Goal: Check status: Check status

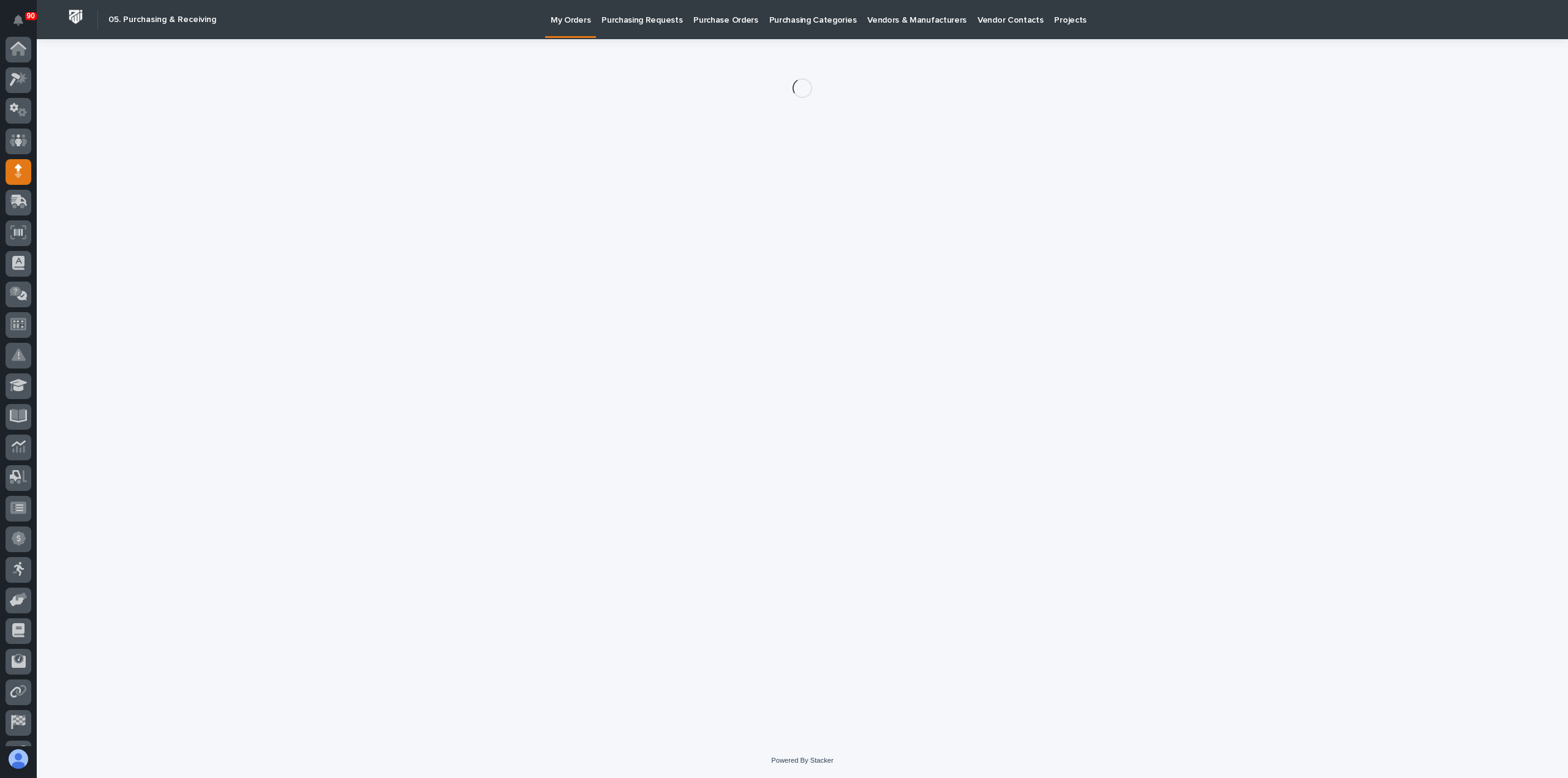
scroll to position [86, 0]
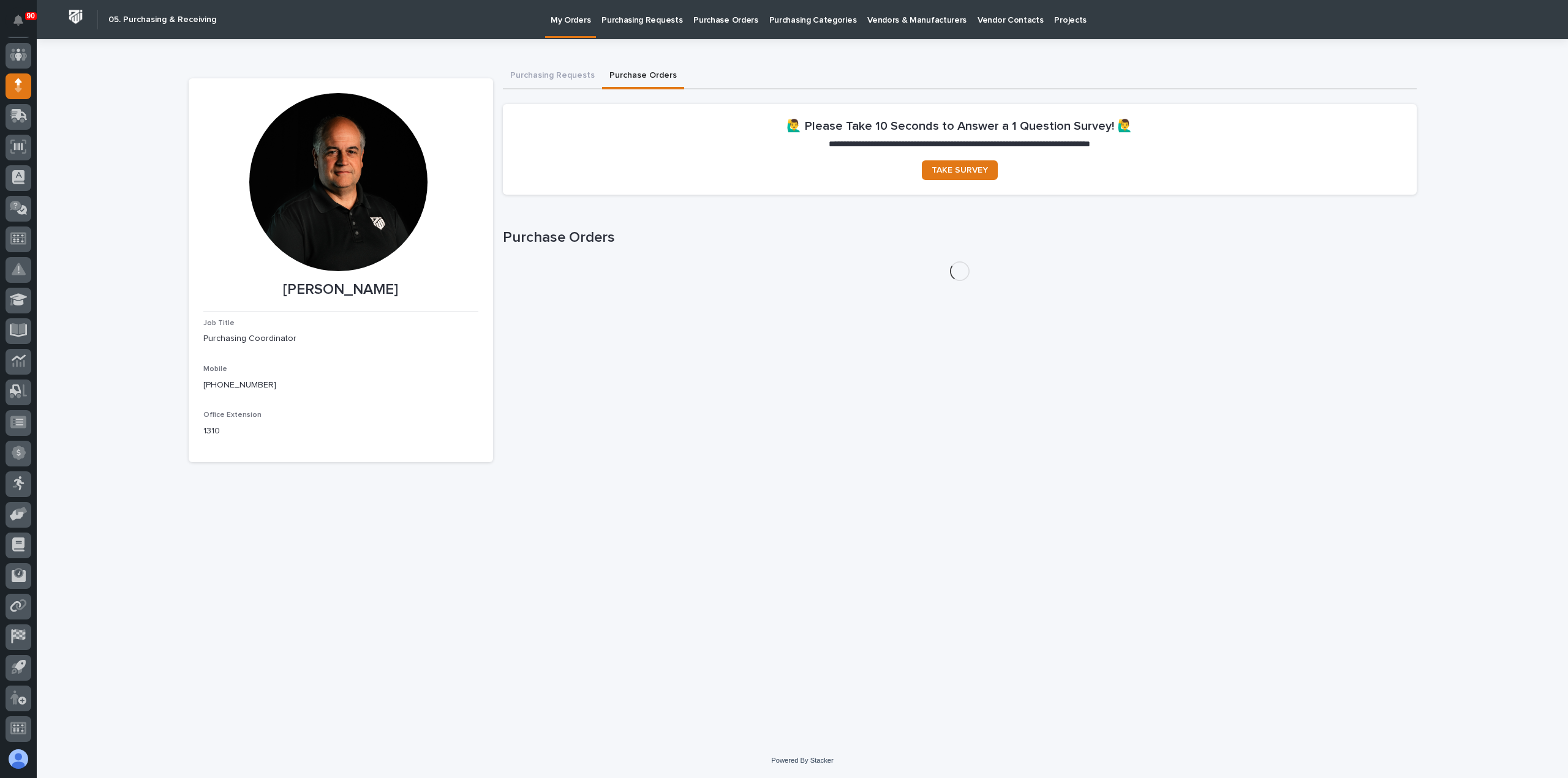
click at [648, 17] on p "Purchasing Requests" at bounding box center [641, 13] width 81 height 26
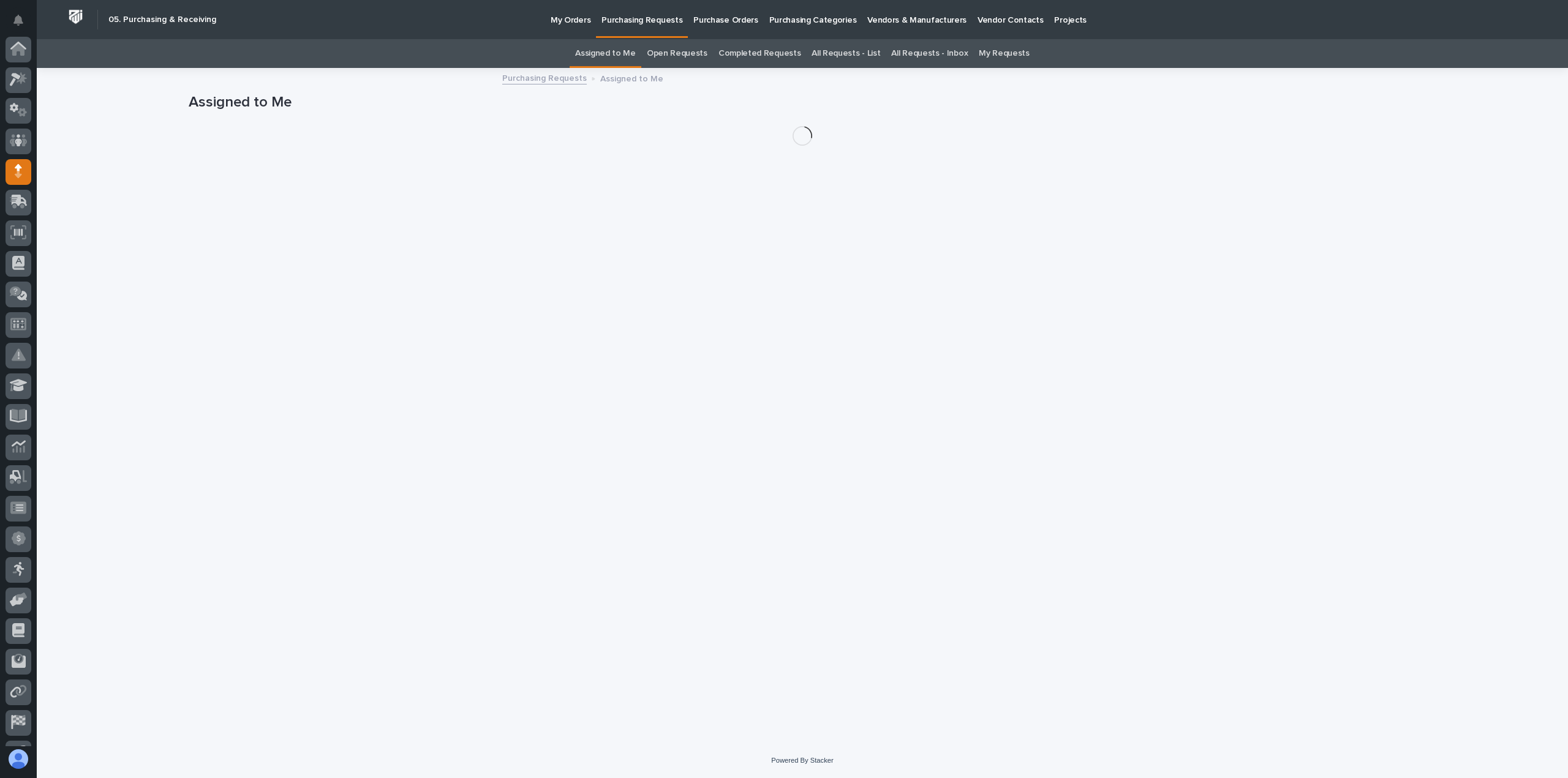
scroll to position [86, 0]
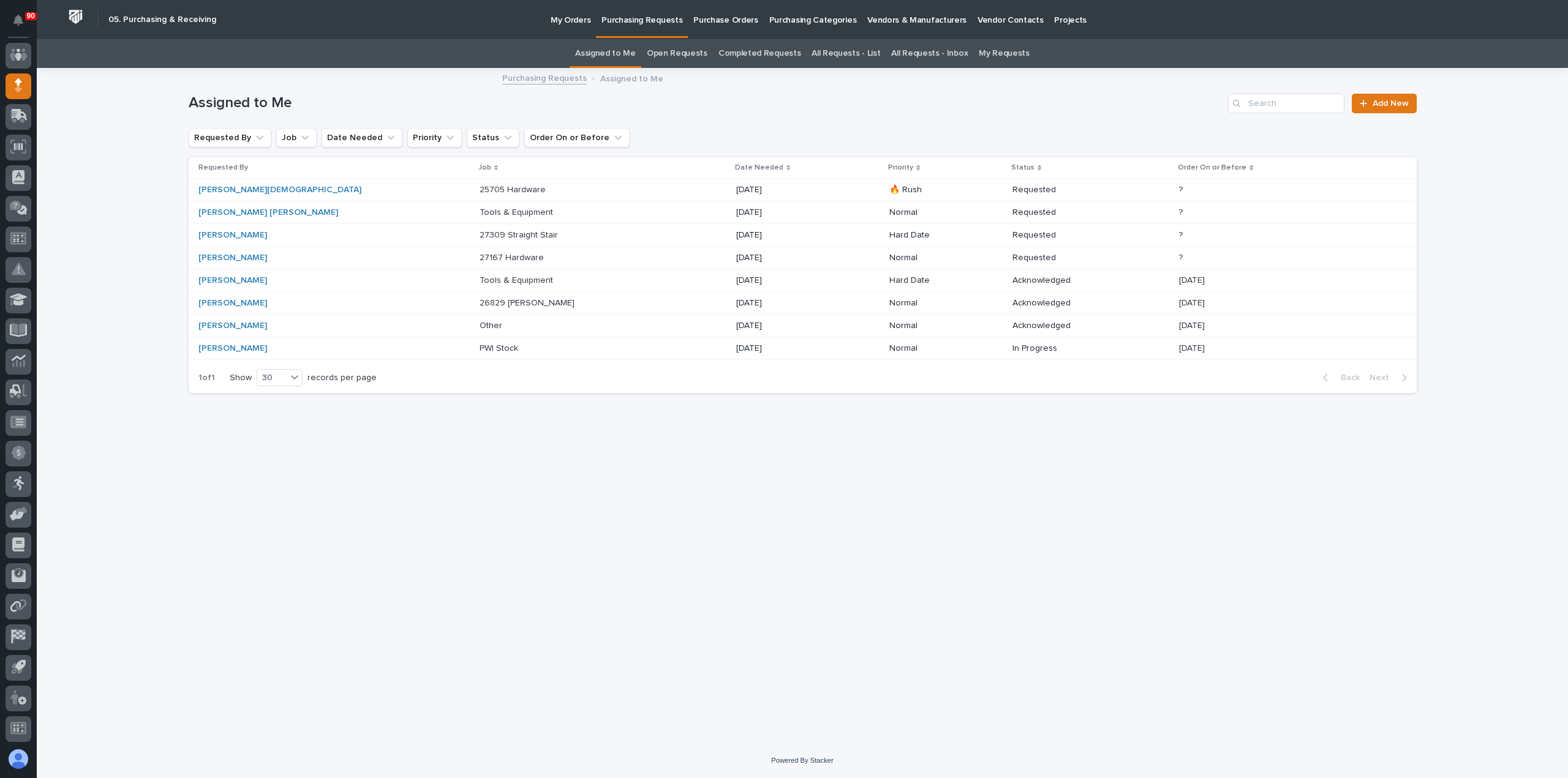
click at [479, 301] on p "26829 [PERSON_NAME]" at bounding box center [528, 302] width 97 height 13
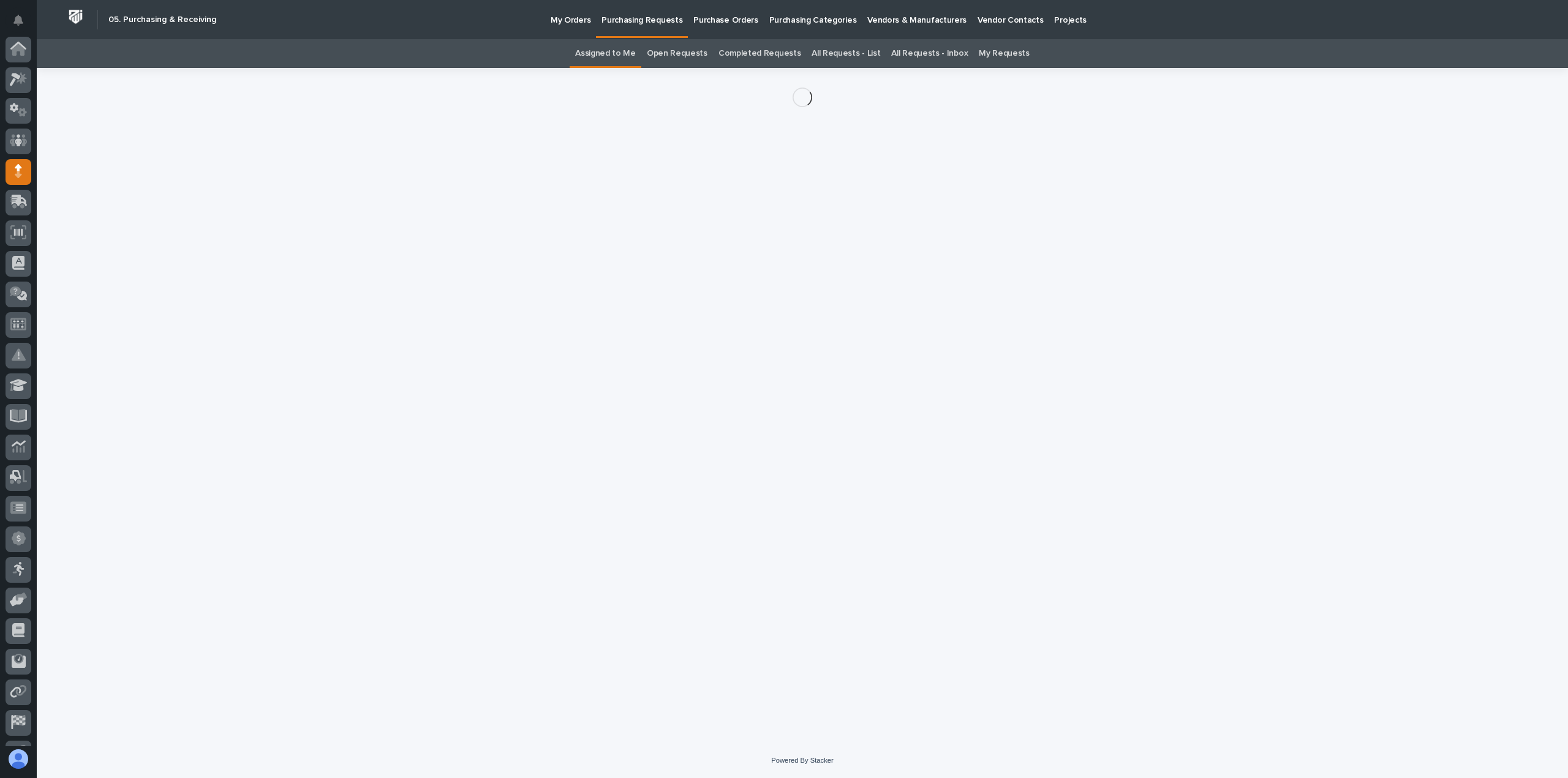
scroll to position [86, 0]
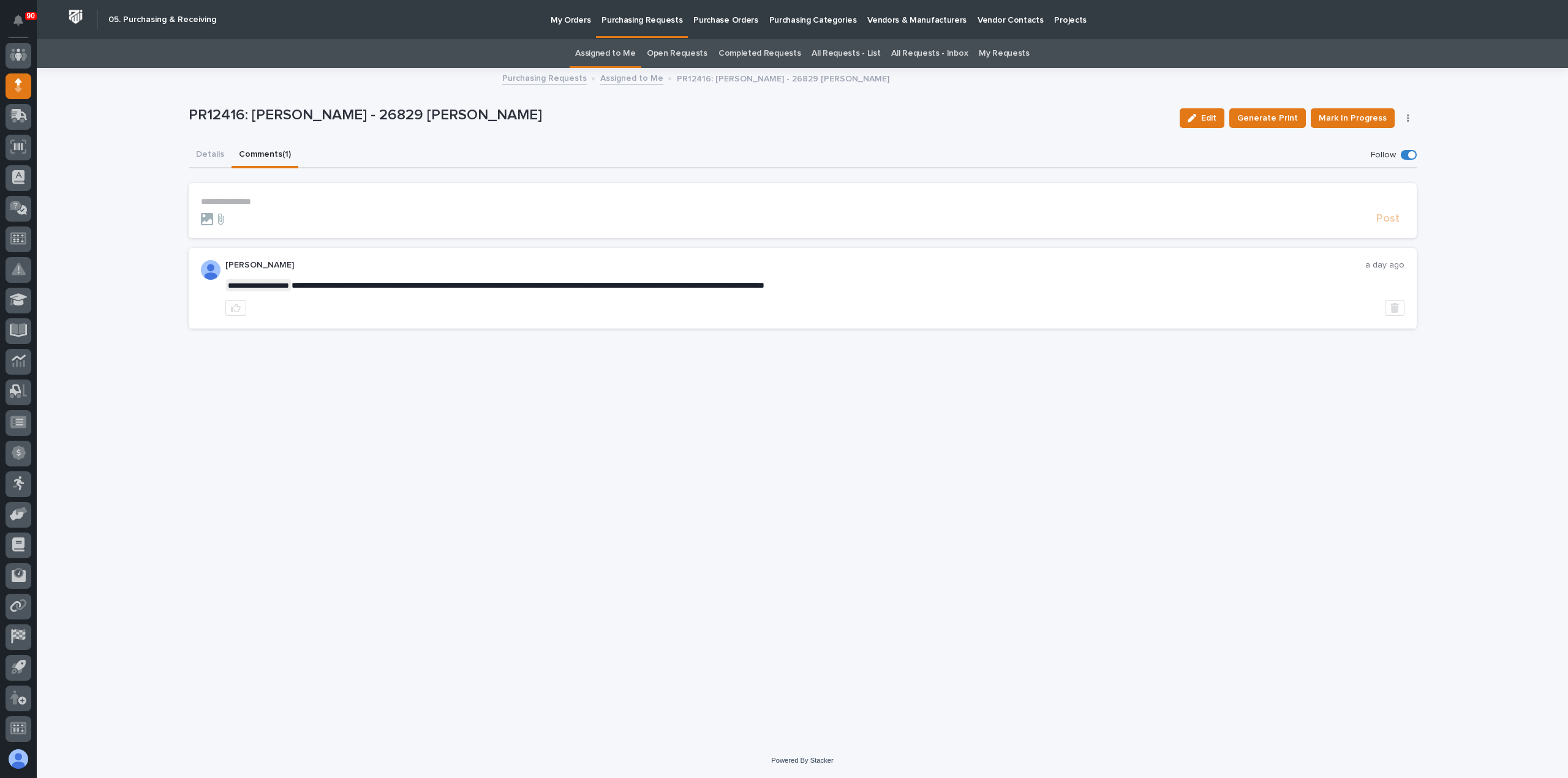
click at [255, 152] on button "Comments (1)" at bounding box center [265, 155] width 67 height 26
click at [212, 153] on button "Details" at bounding box center [210, 155] width 43 height 26
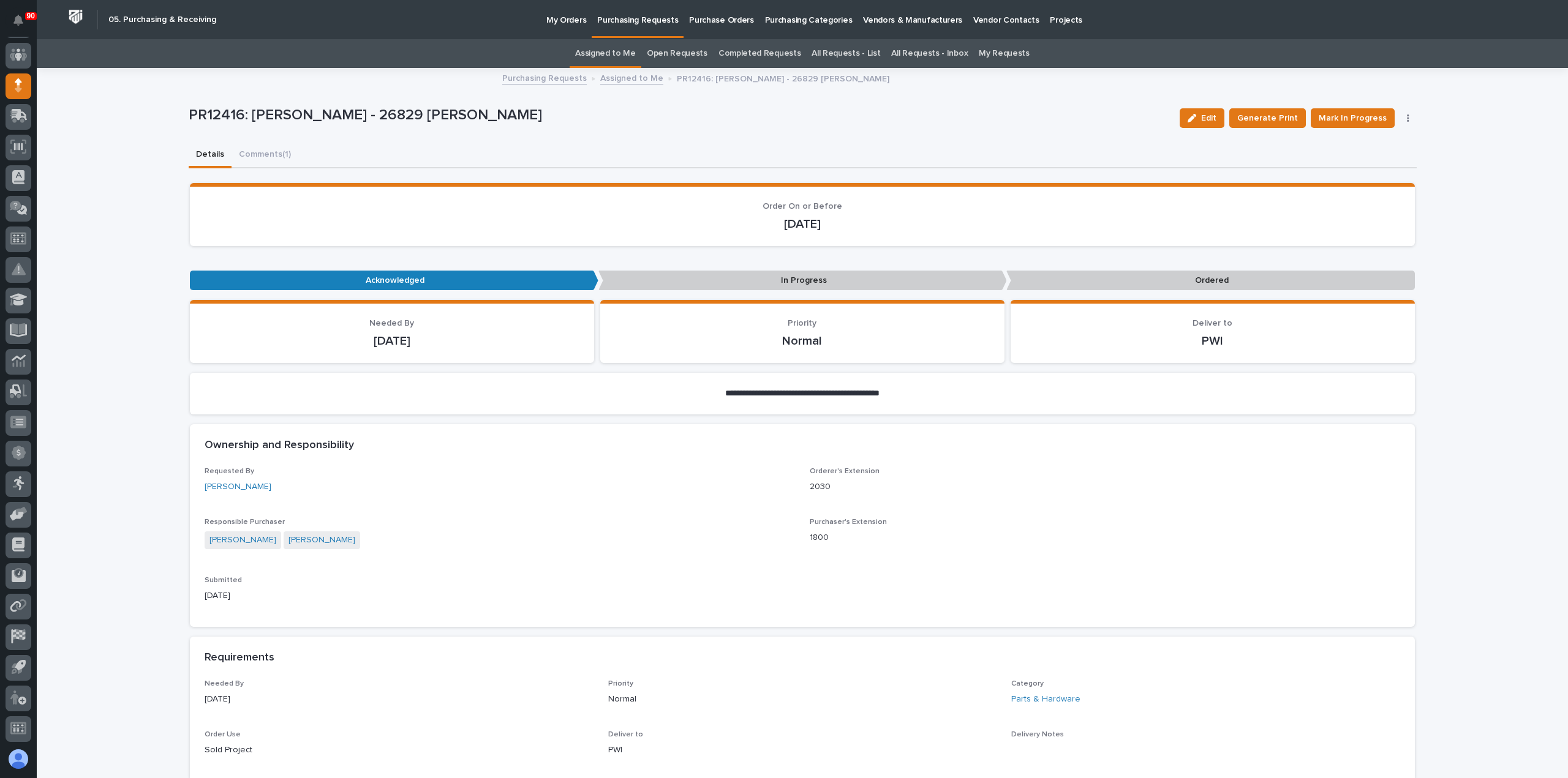
click at [638, 22] on p "Purchasing Requests" at bounding box center [637, 13] width 81 height 26
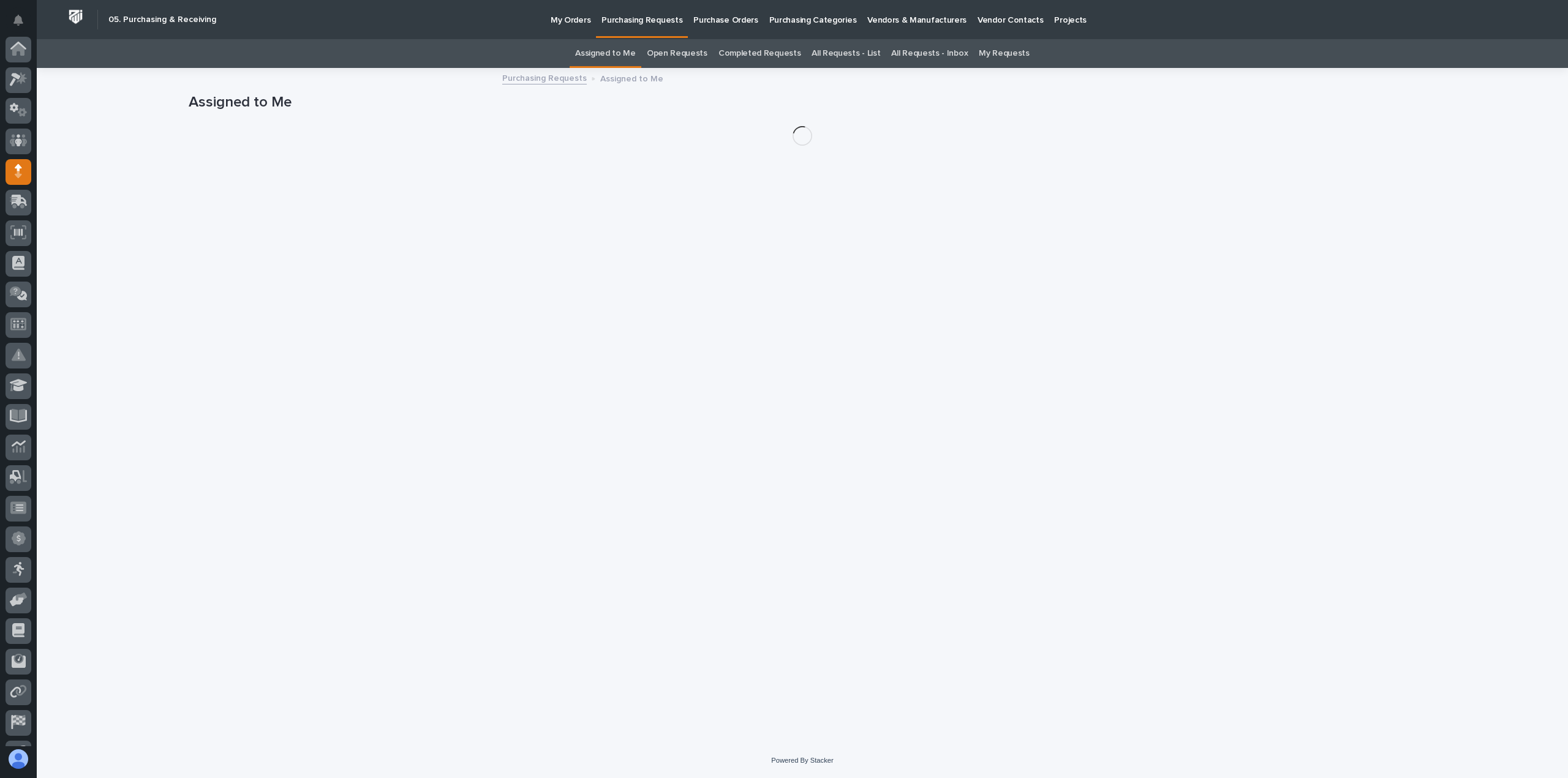
scroll to position [86, 0]
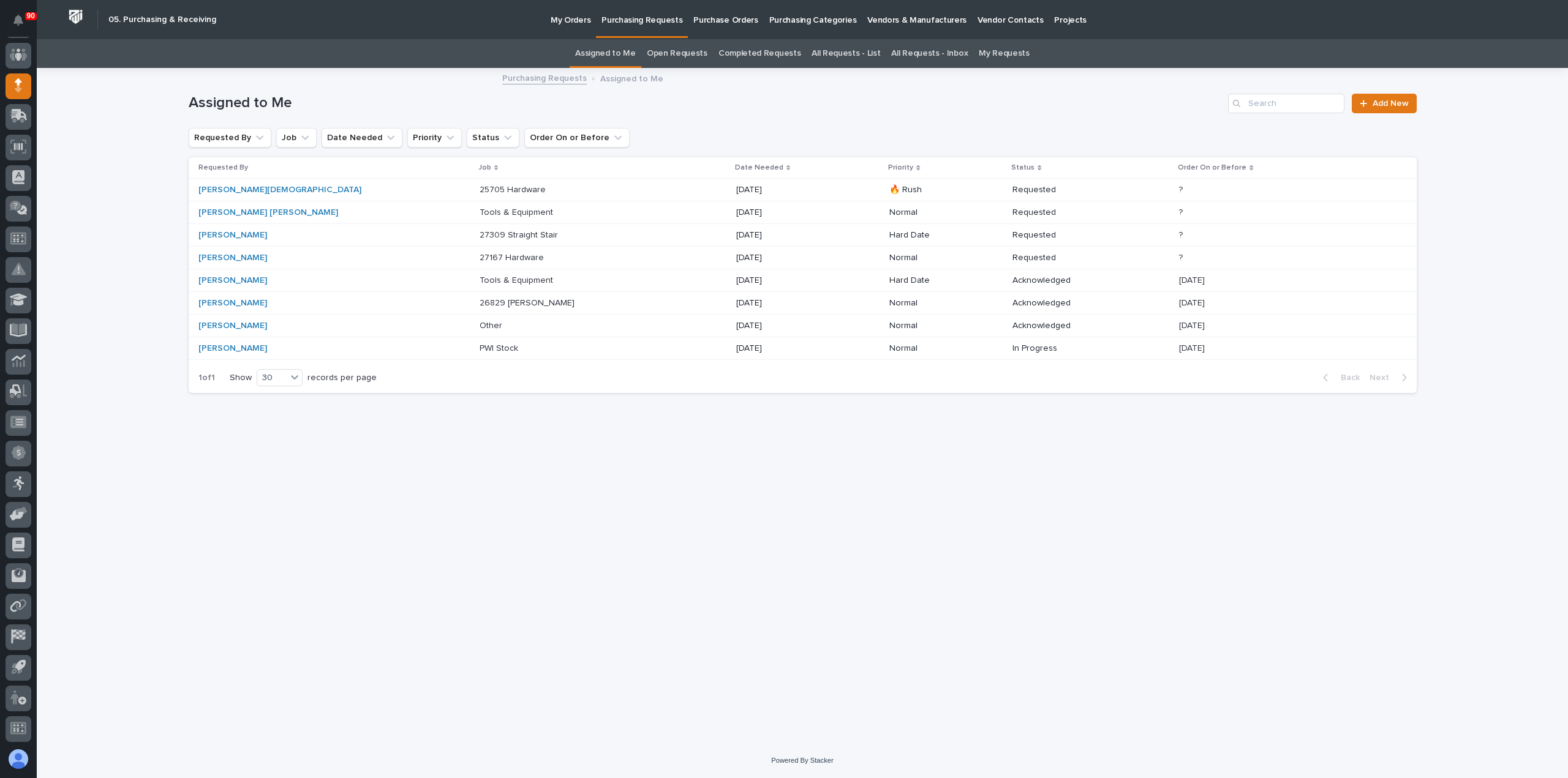
click at [479, 279] on p "Tools & Equipment" at bounding box center [517, 279] width 76 height 13
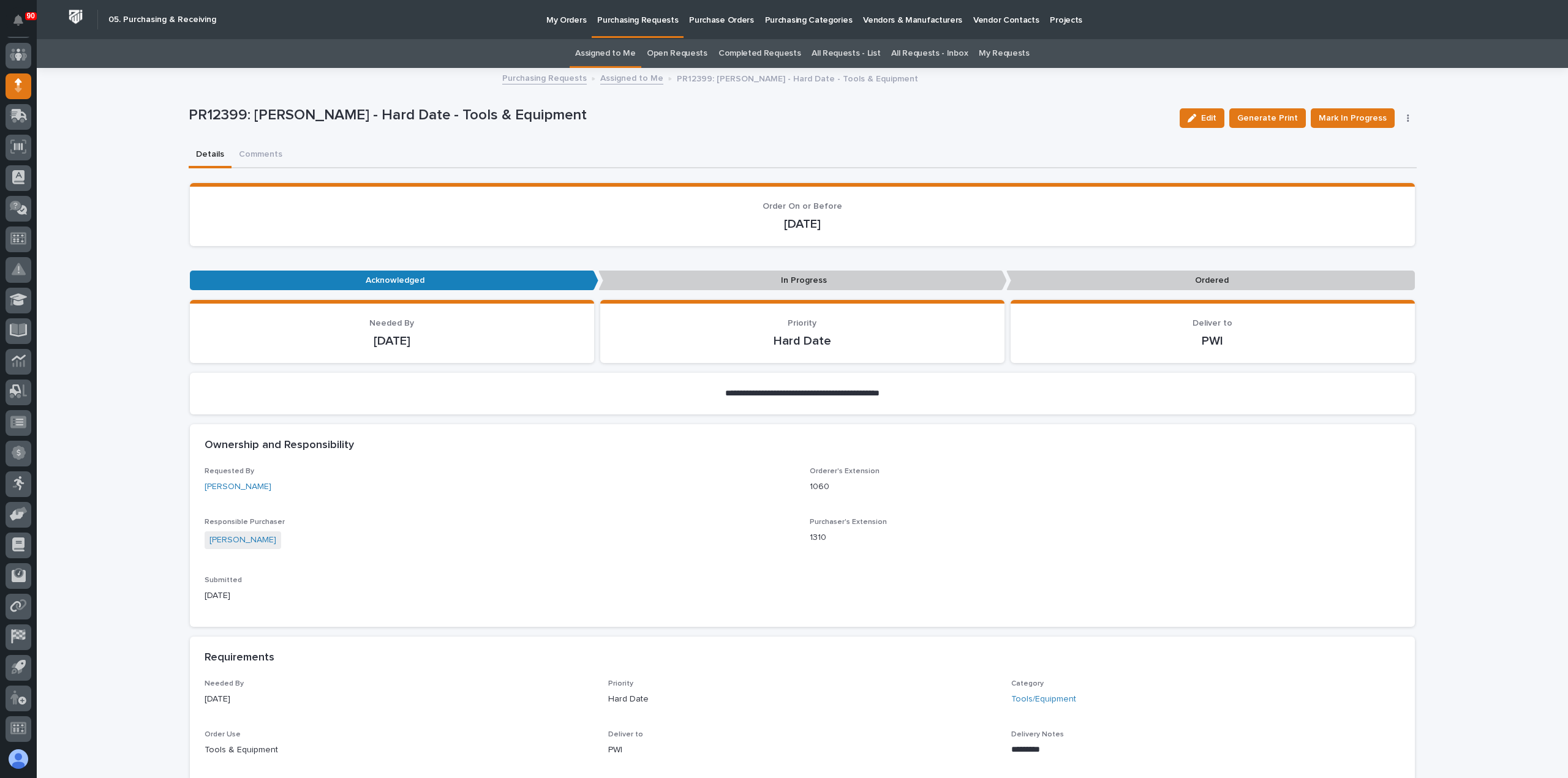
click at [631, 19] on p "Purchasing Requests" at bounding box center [637, 13] width 81 height 26
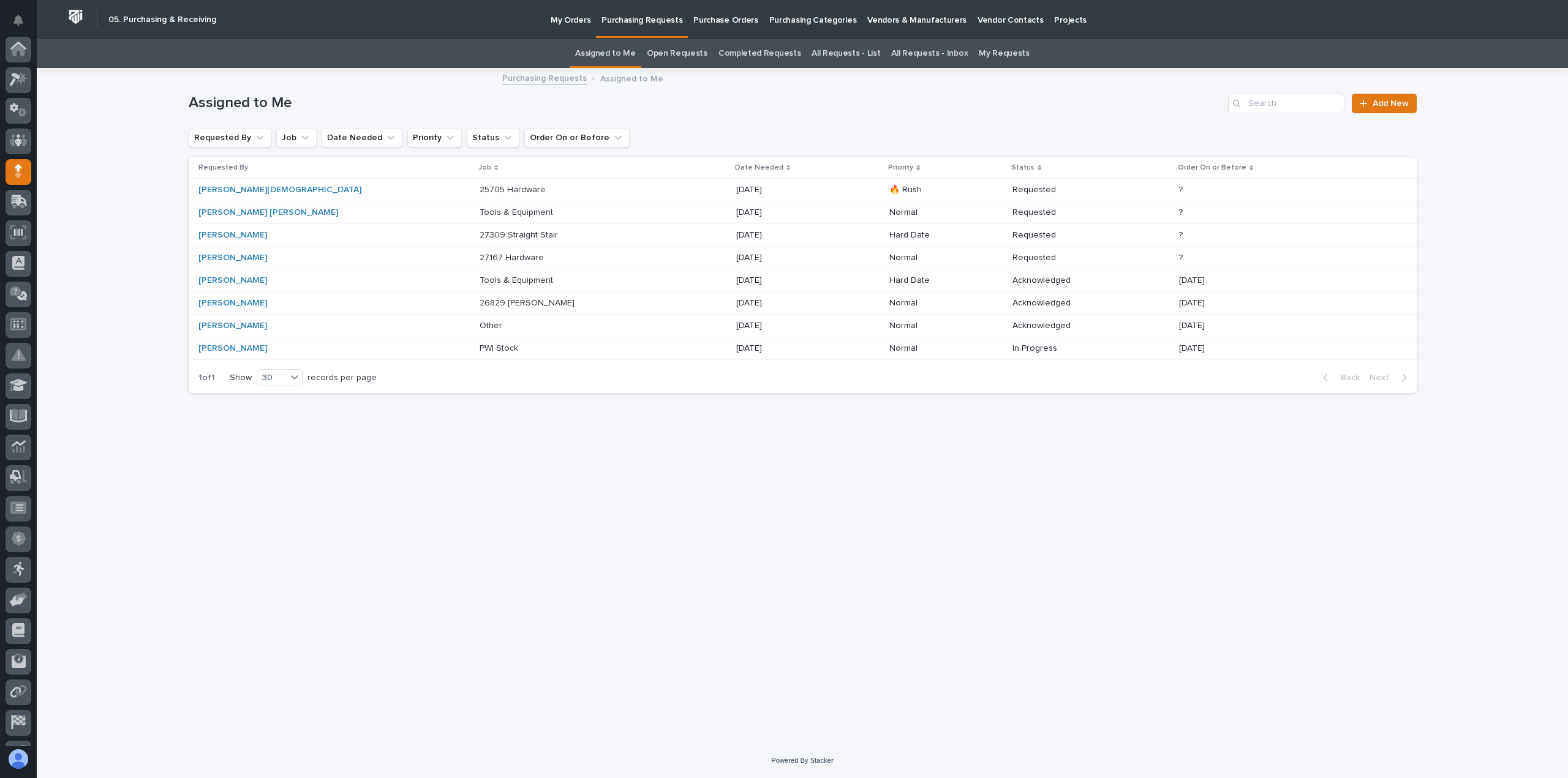
scroll to position [86, 0]
click at [479, 234] on p "27309 Straight Stair" at bounding box center [519, 234] width 81 height 13
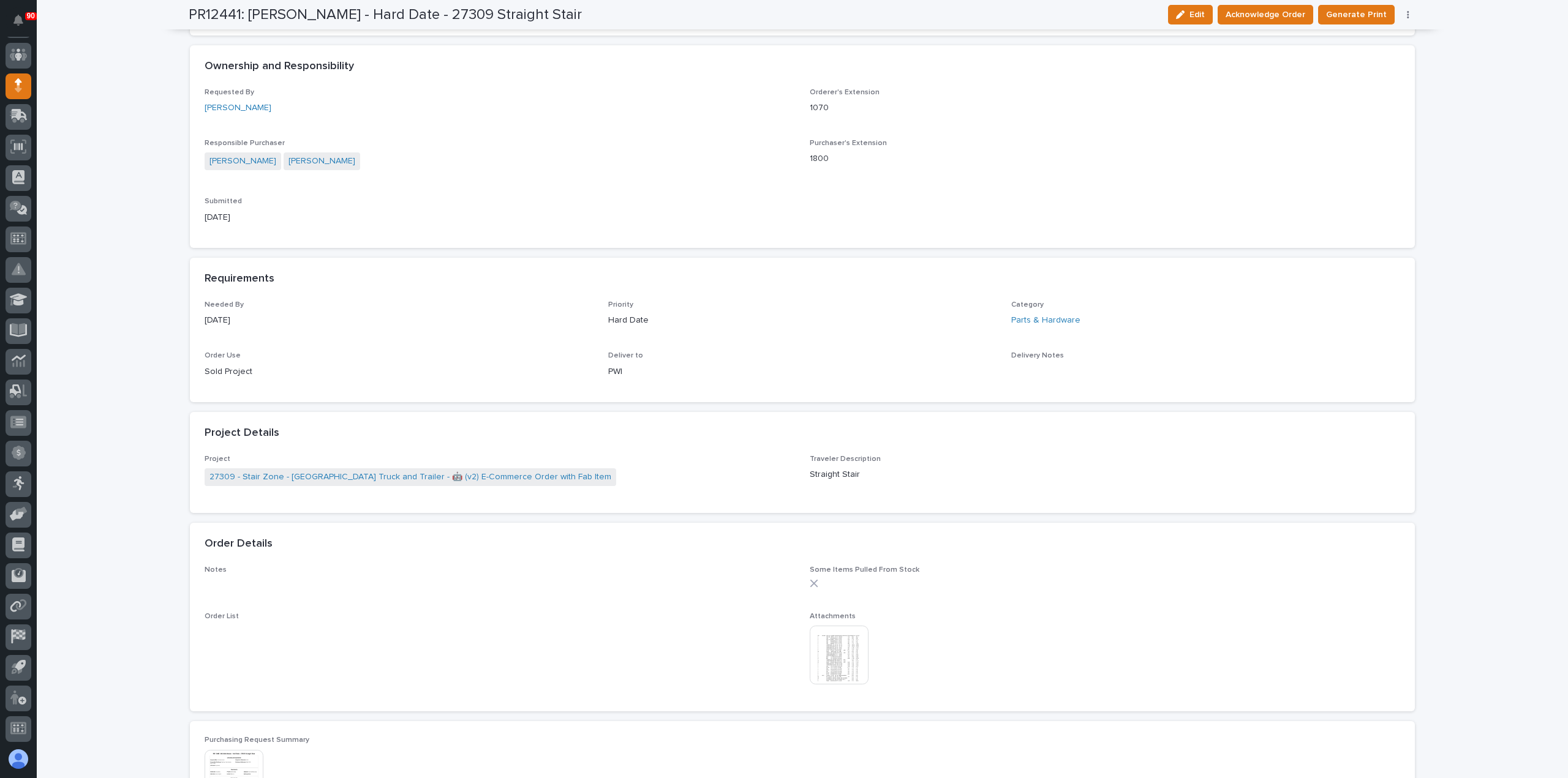
scroll to position [428, 0]
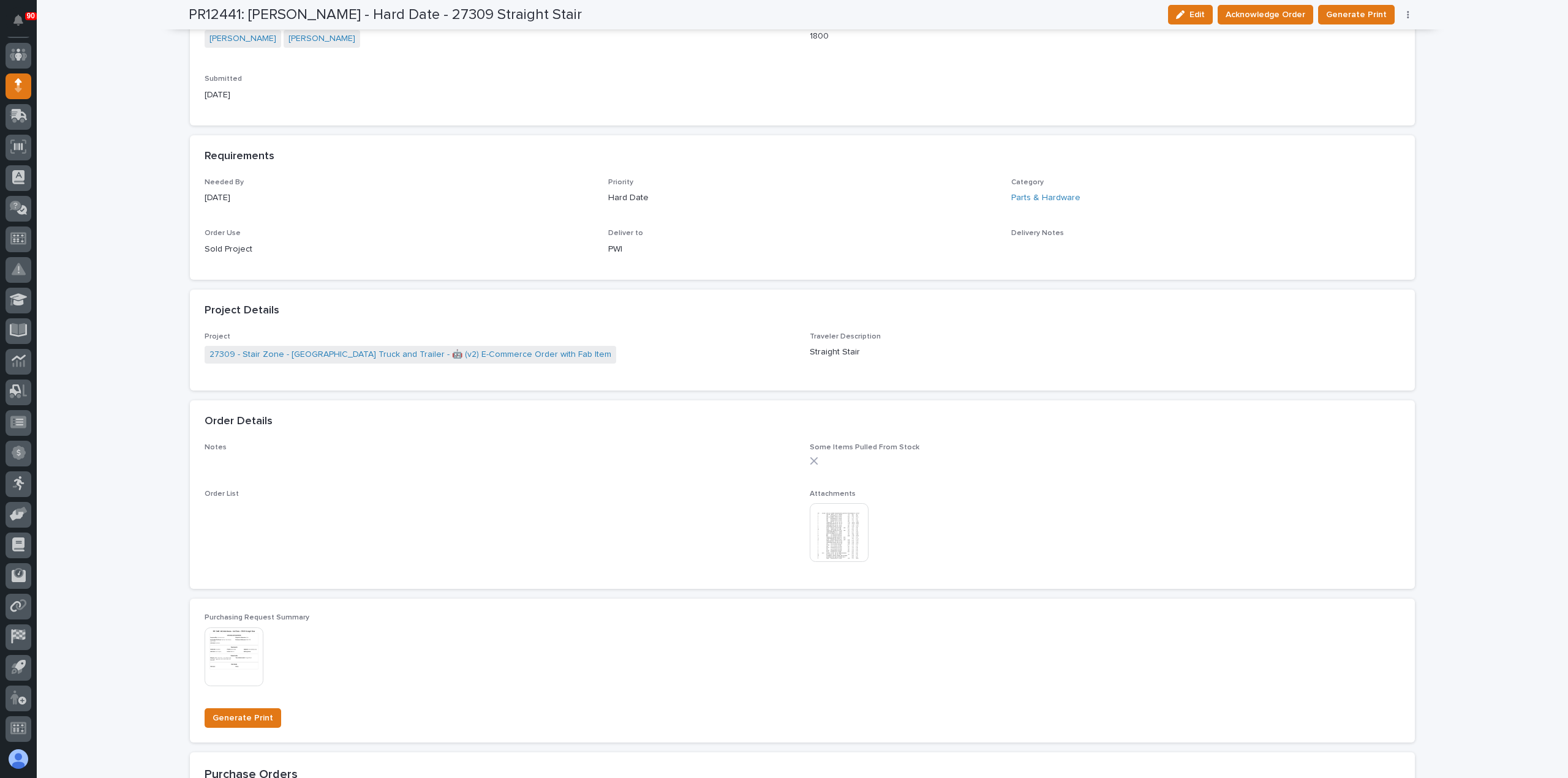
click at [828, 524] on img at bounding box center [839, 532] width 59 height 59
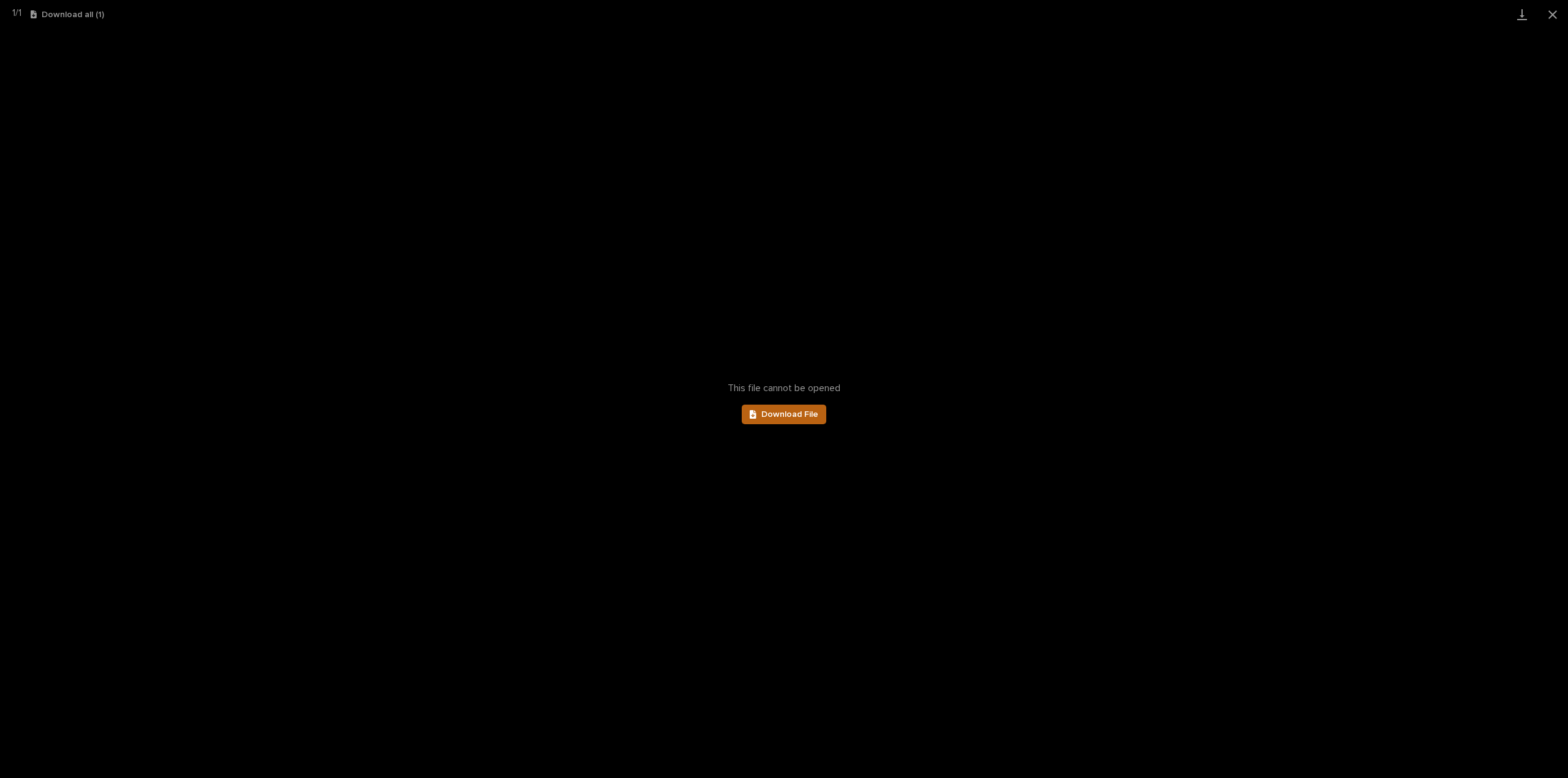
click at [812, 406] on link "Download File" at bounding box center [783, 414] width 84 height 20
click at [1550, 12] on button "Close gallery" at bounding box center [1553, 14] width 30 height 29
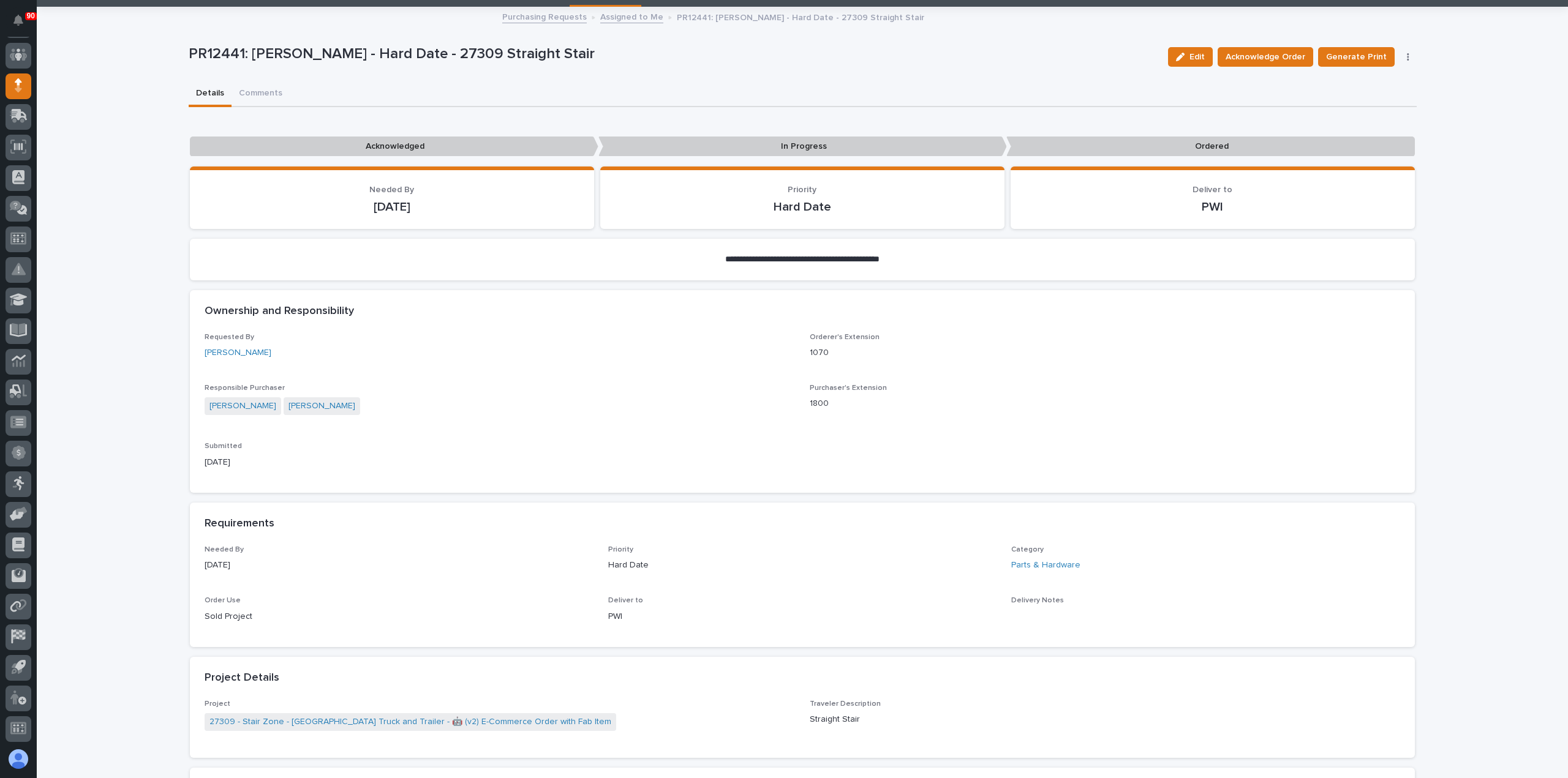
scroll to position [0, 0]
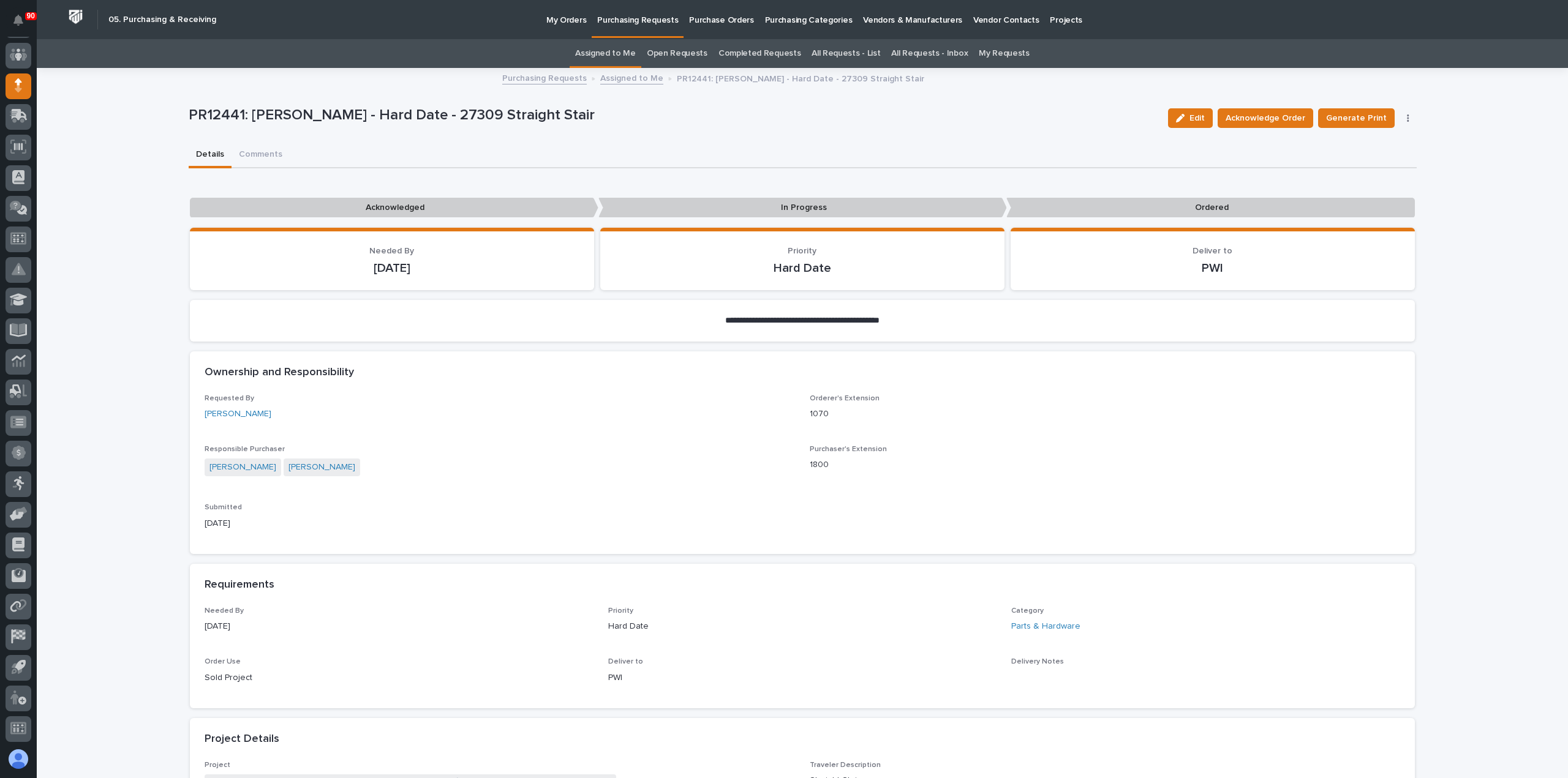
click at [638, 23] on p "Purchasing Requests" at bounding box center [637, 13] width 81 height 26
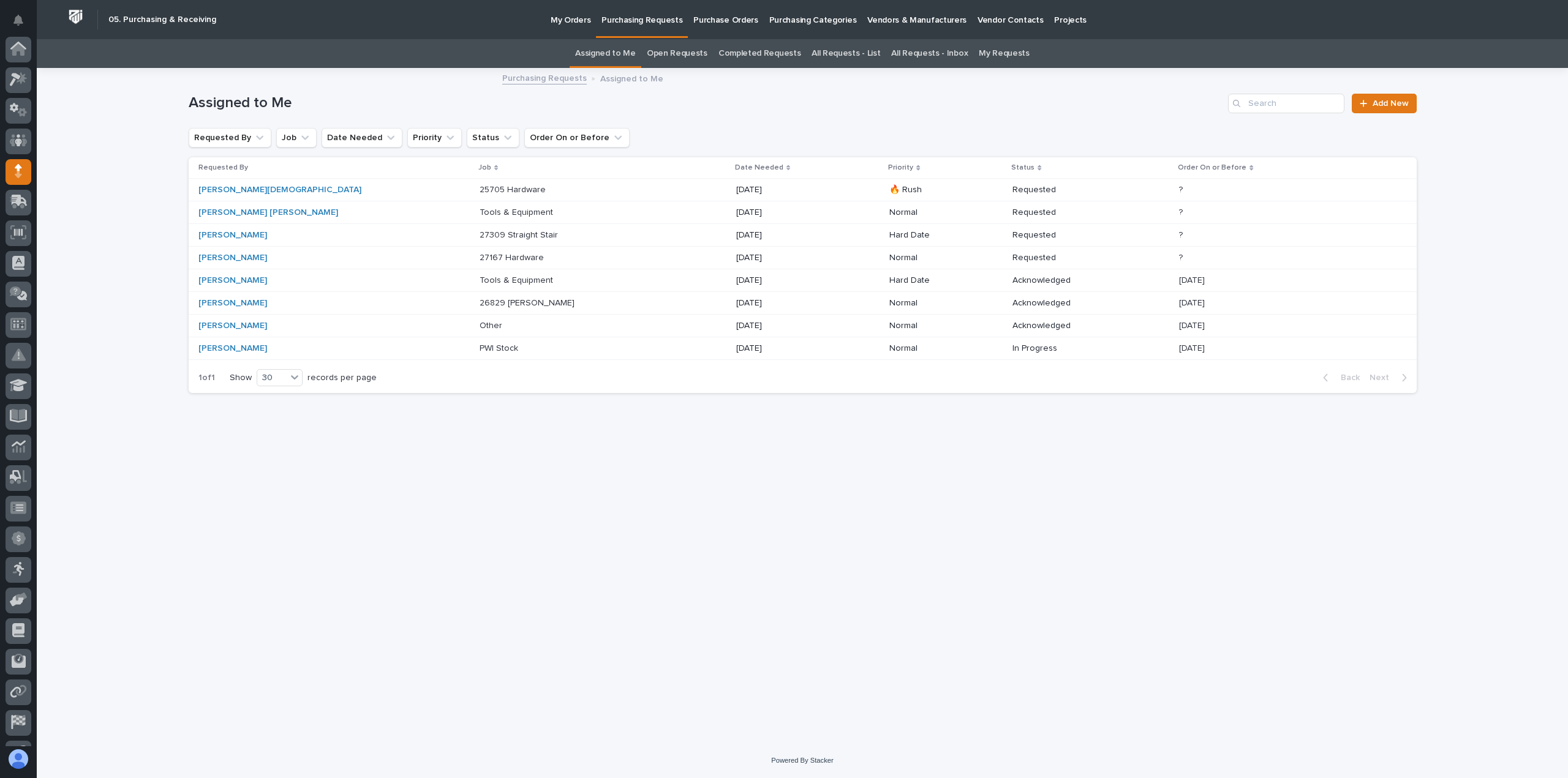
scroll to position [86, 0]
click at [1304, 103] on input "Search" at bounding box center [1286, 103] width 116 height 20
click at [566, 20] on p "My Orders" at bounding box center [570, 13] width 40 height 26
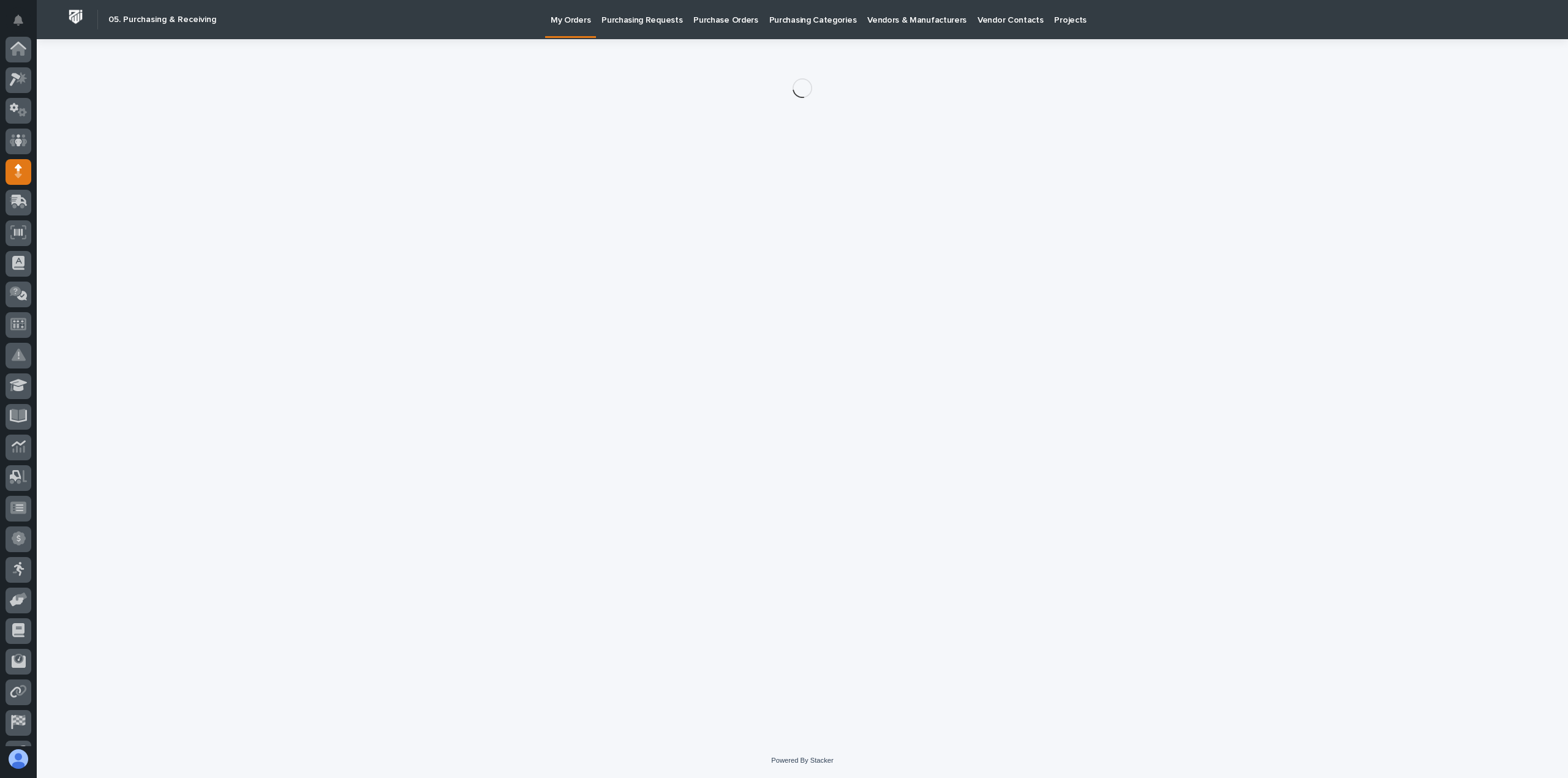
scroll to position [86, 0]
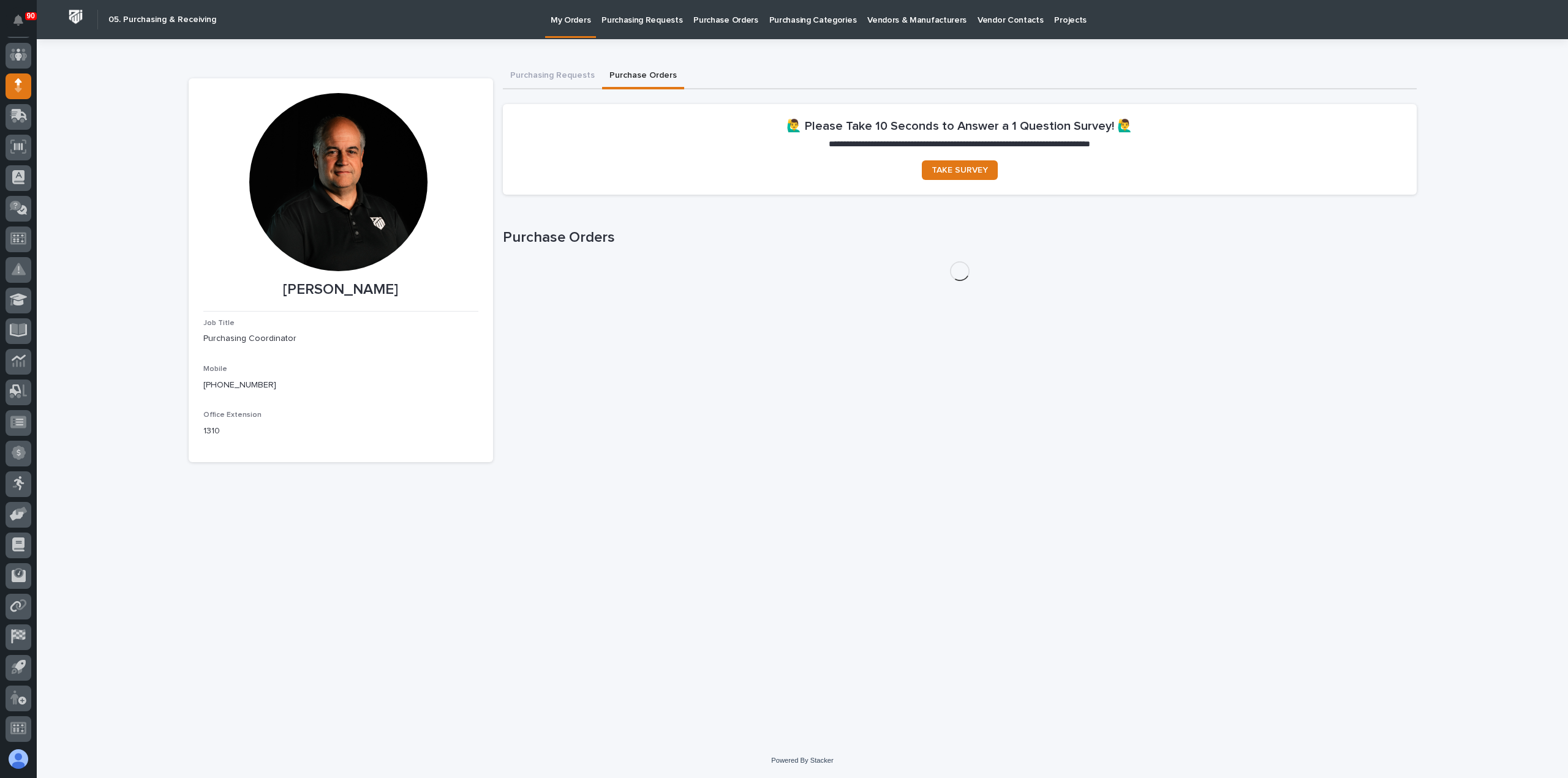
click at [640, 74] on button "Purchase Orders" at bounding box center [642, 76] width 82 height 26
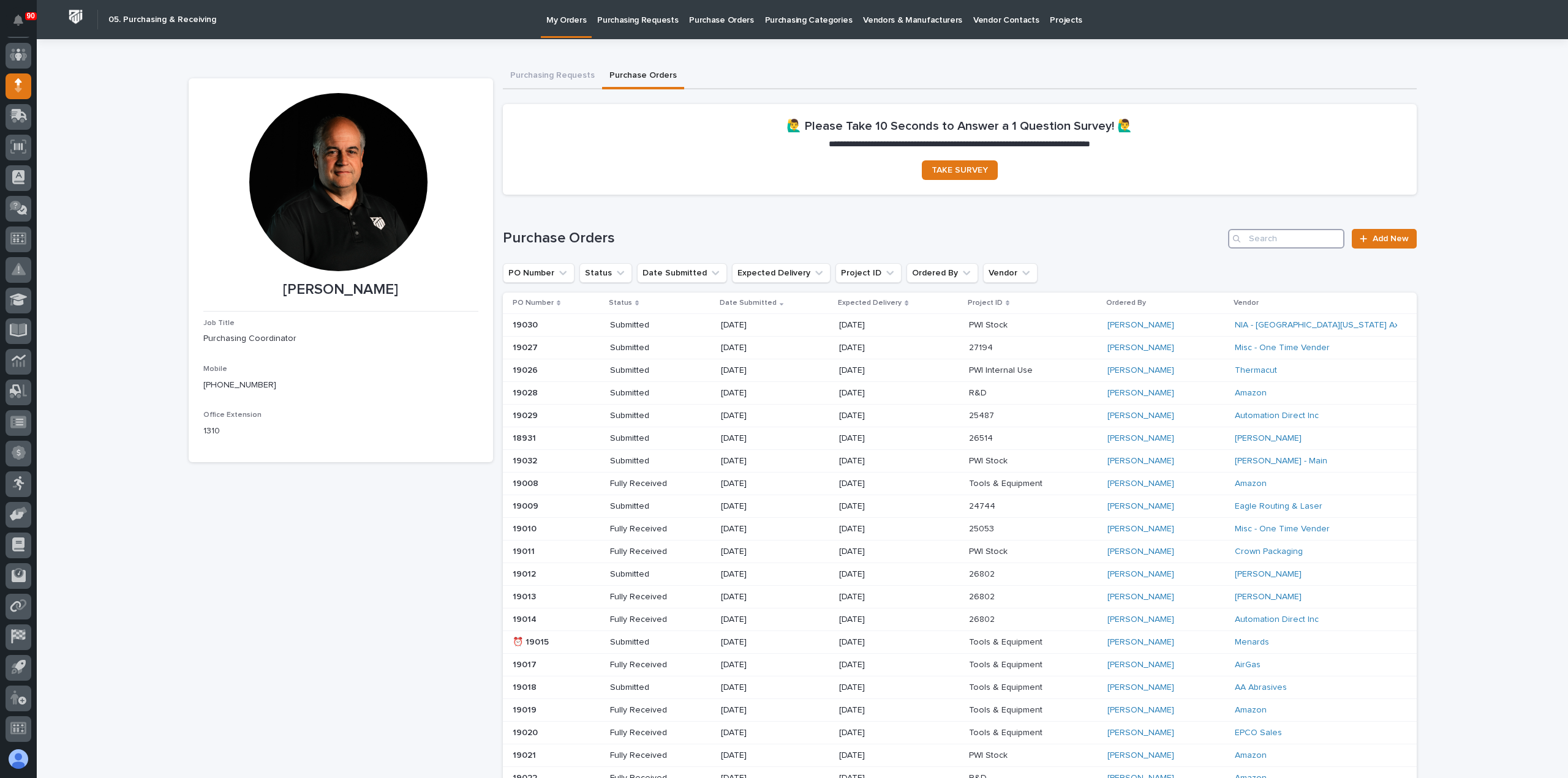
click at [1292, 235] on input "Search" at bounding box center [1286, 239] width 116 height 20
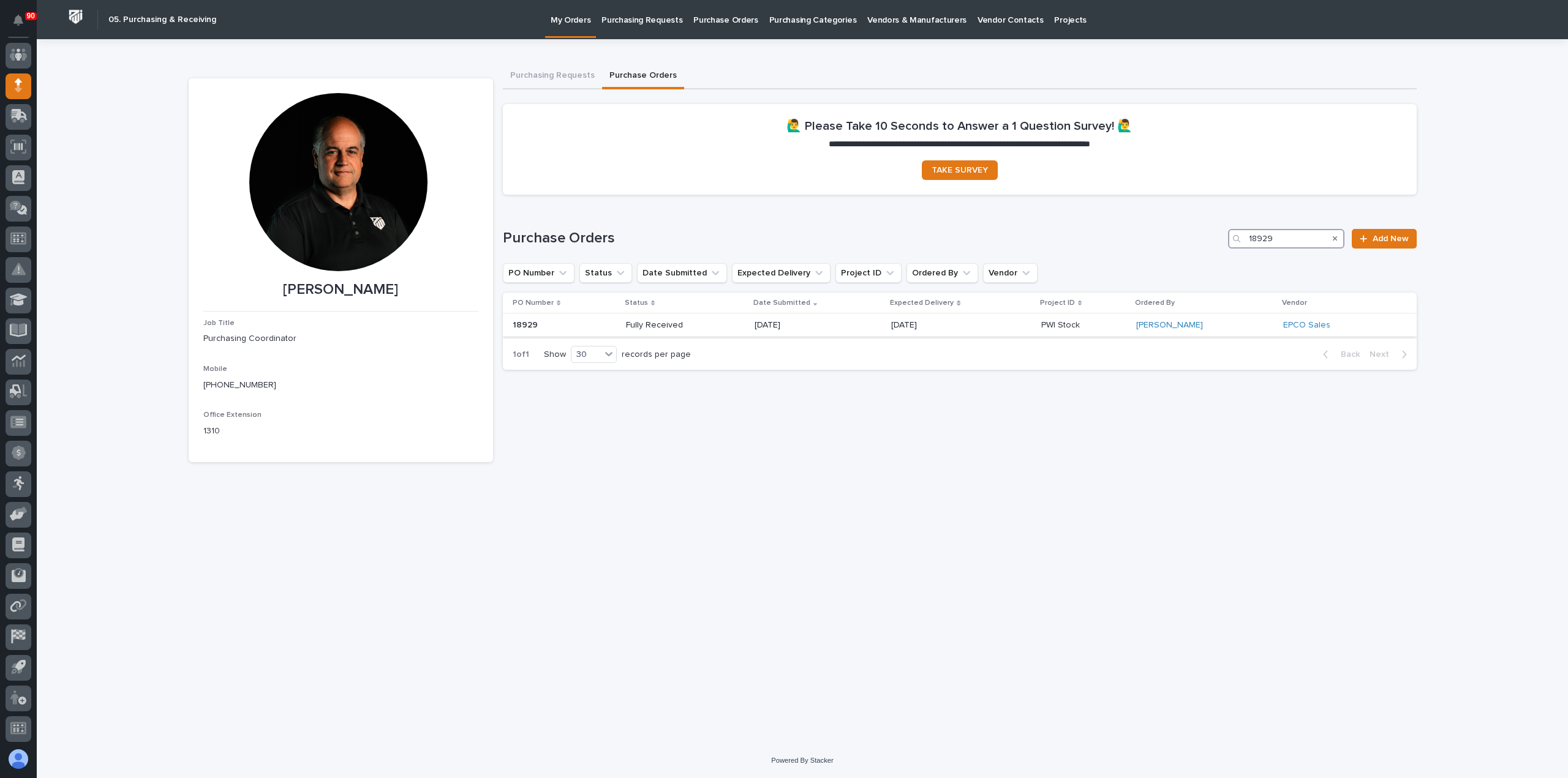
type input "18929"
click at [705, 324] on p "Fully Received" at bounding box center [670, 326] width 88 height 10
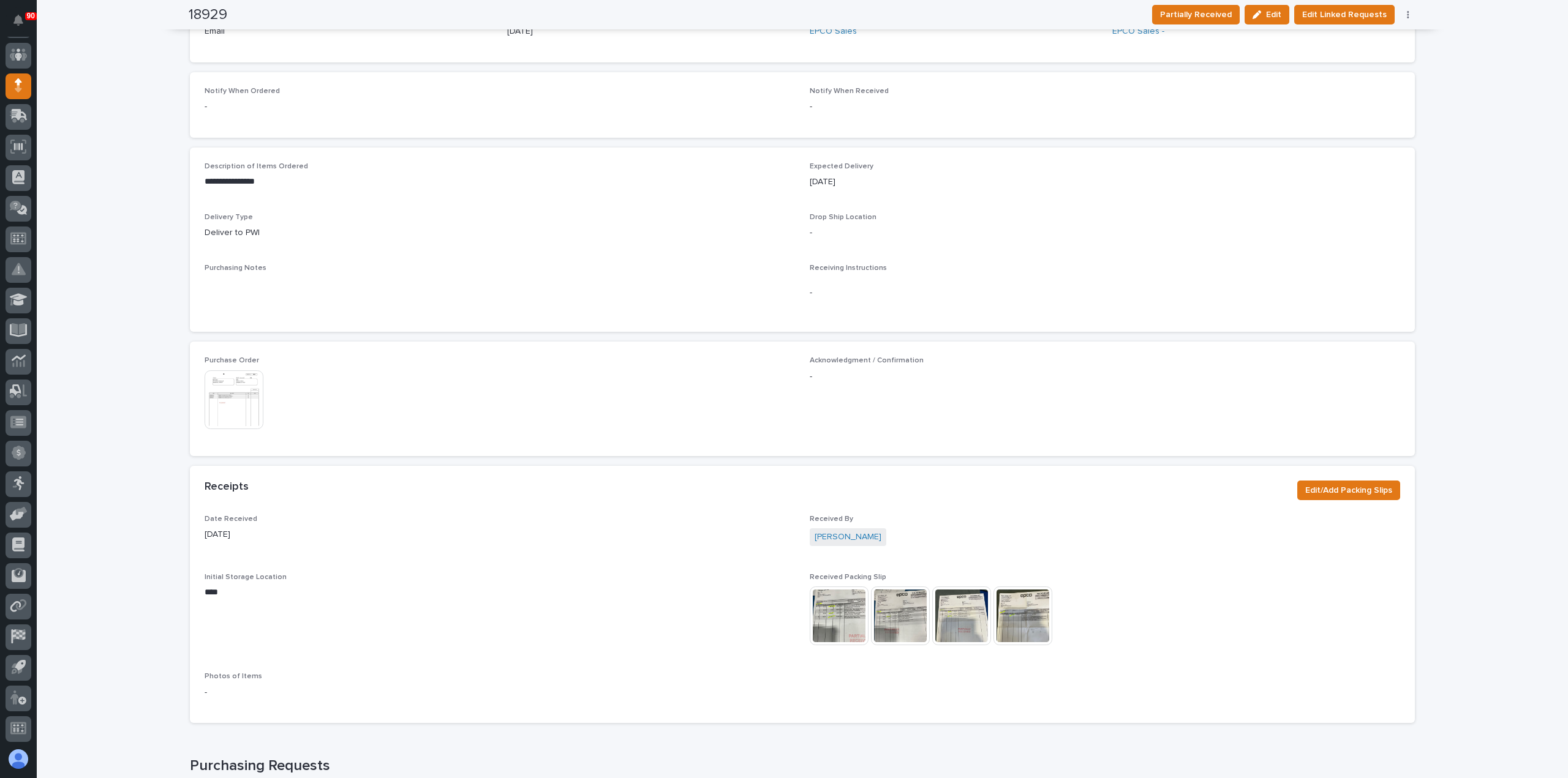
scroll to position [359, 0]
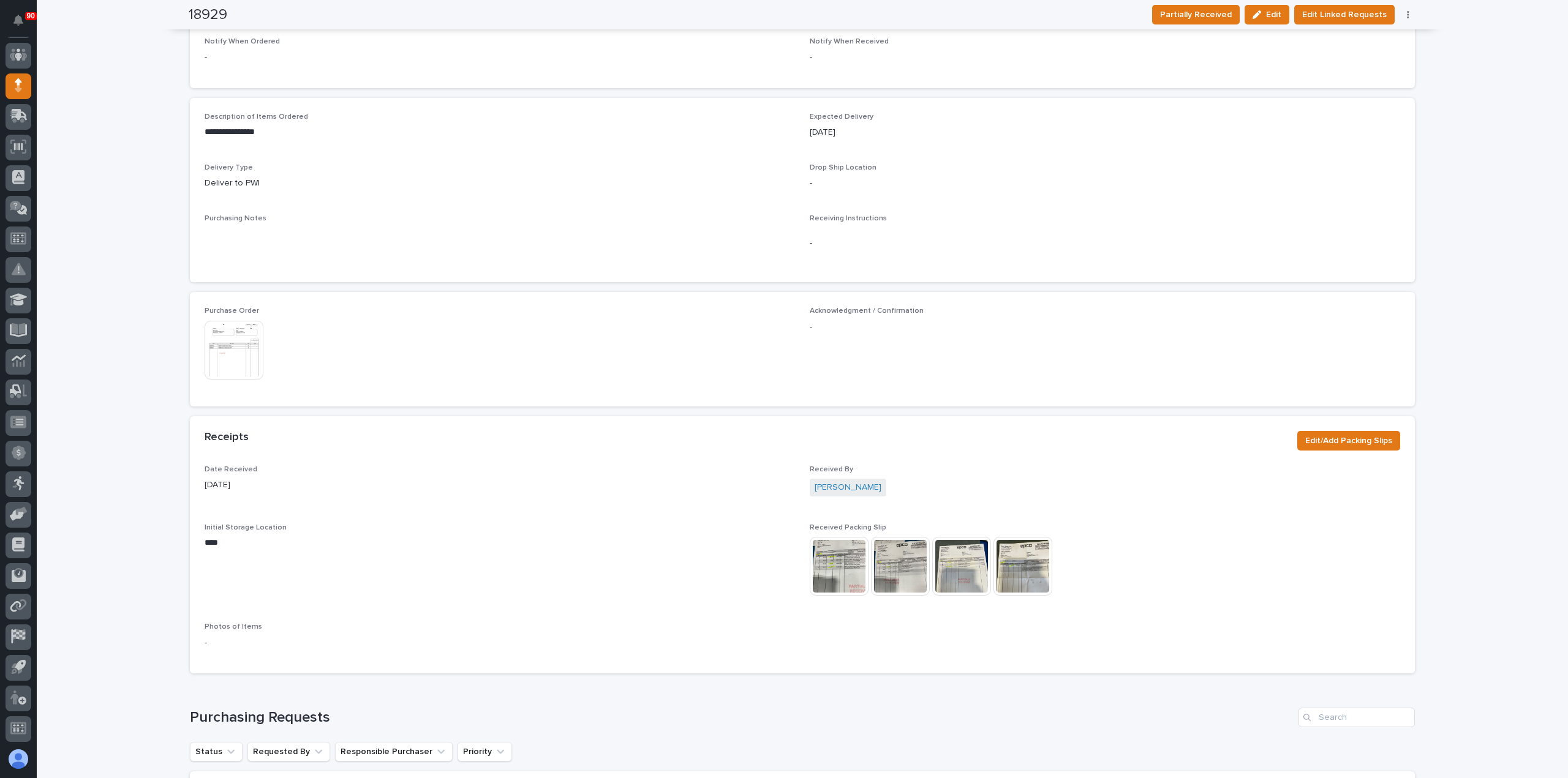
click at [900, 569] on img at bounding box center [900, 566] width 59 height 59
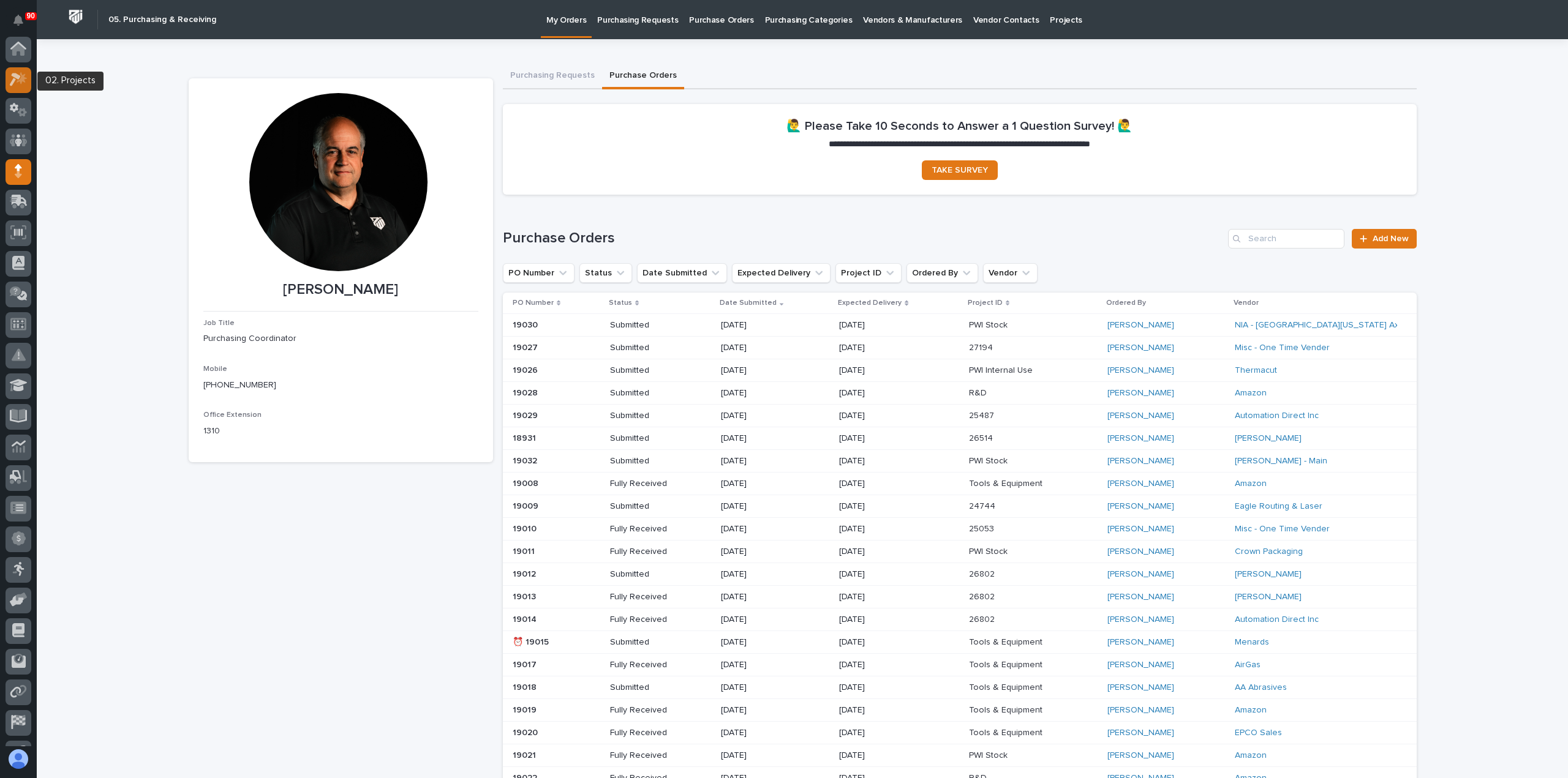
click at [17, 77] on icon at bounding box center [15, 80] width 11 height 13
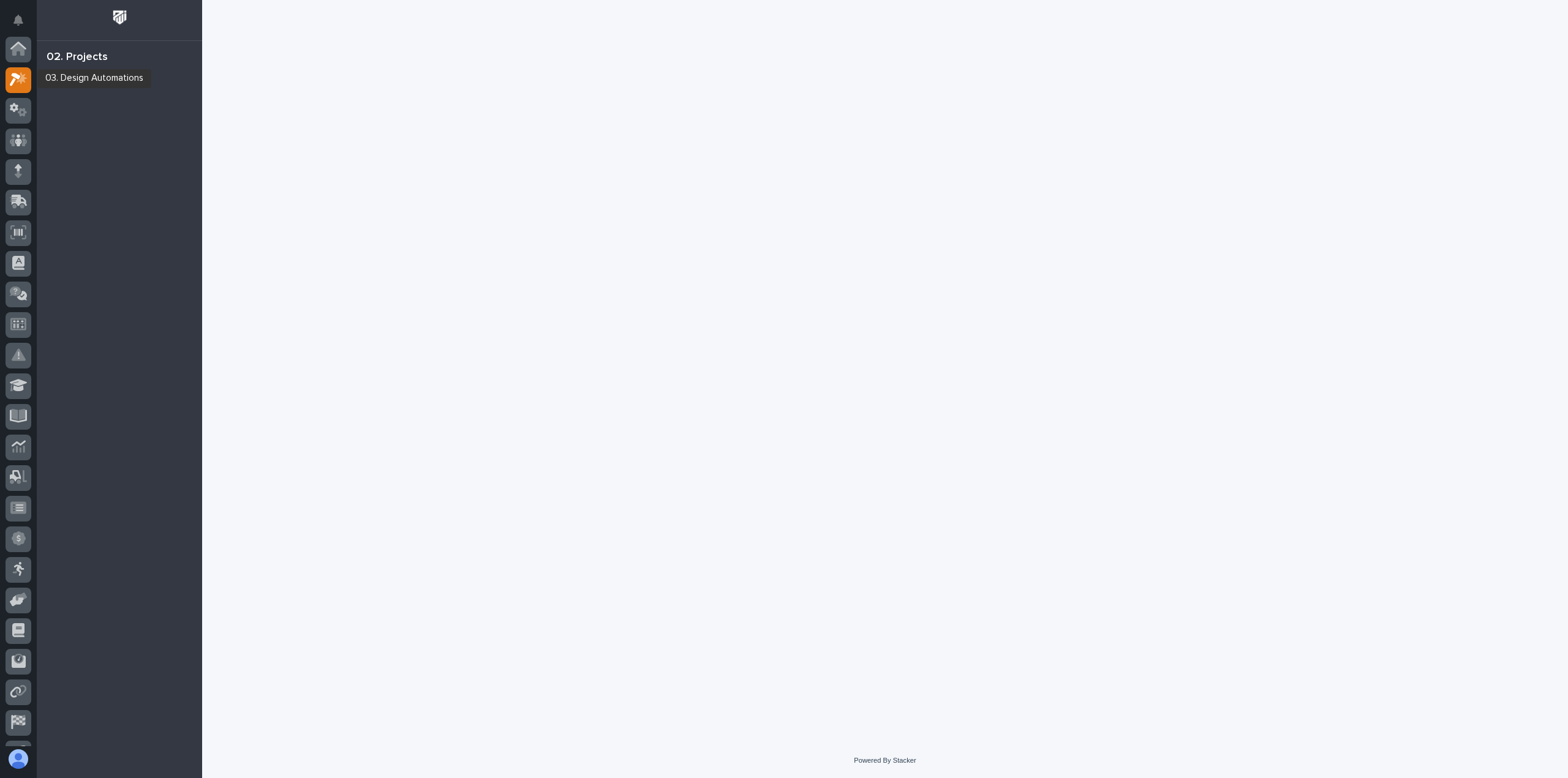
scroll to position [30, 0]
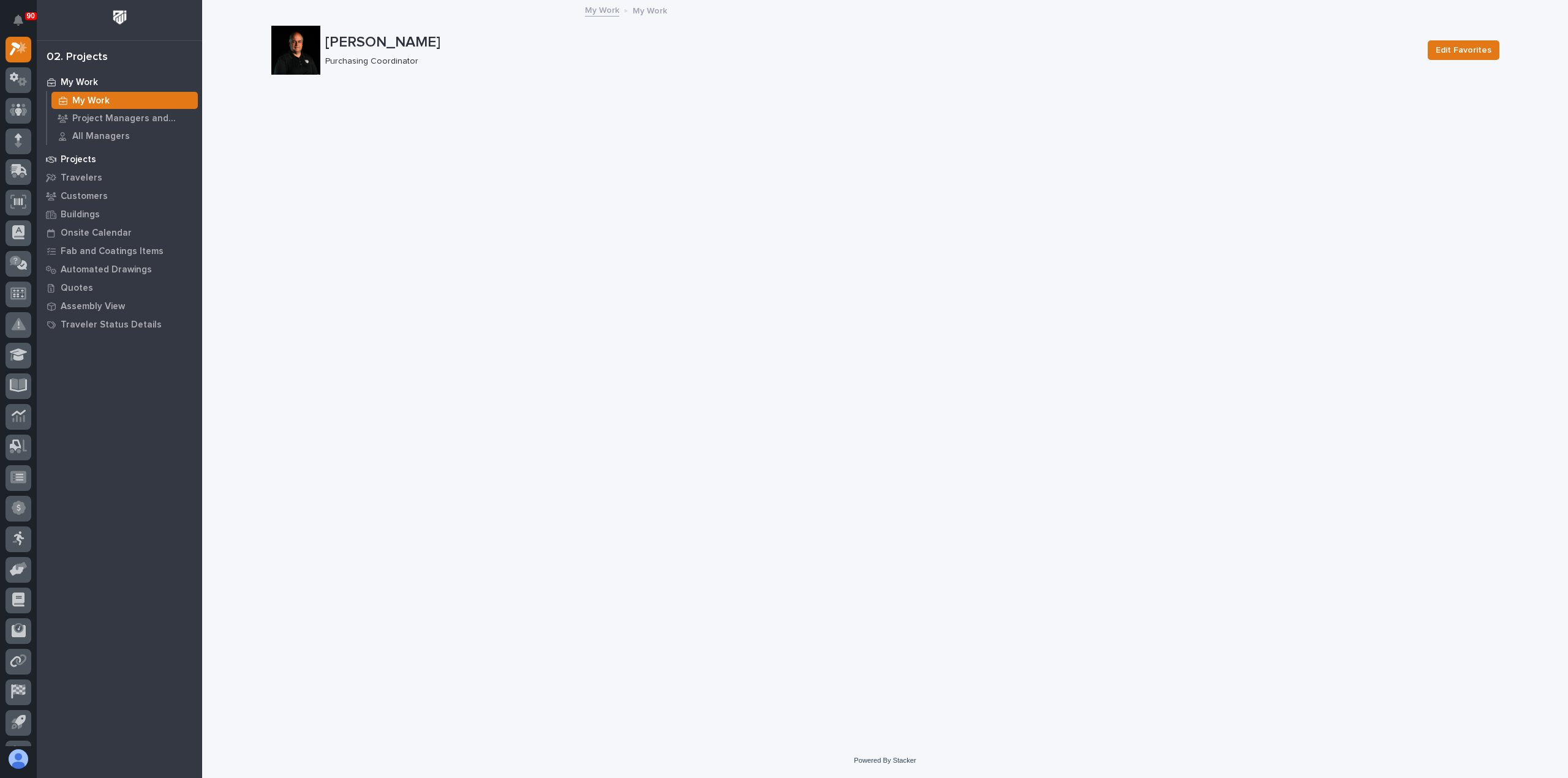
click at [79, 154] on p "Projects" at bounding box center [79, 159] width 36 height 11
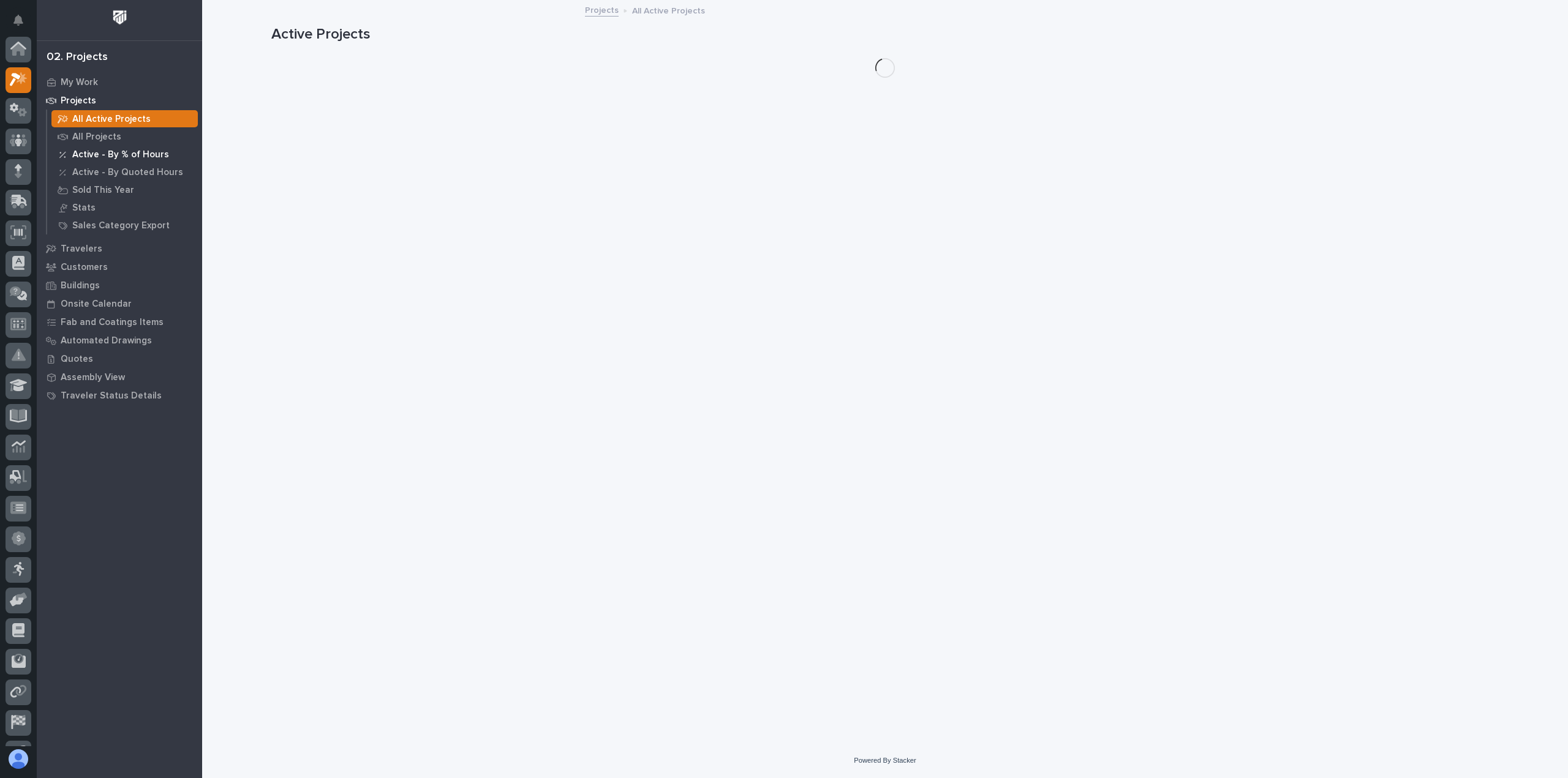
scroll to position [30, 0]
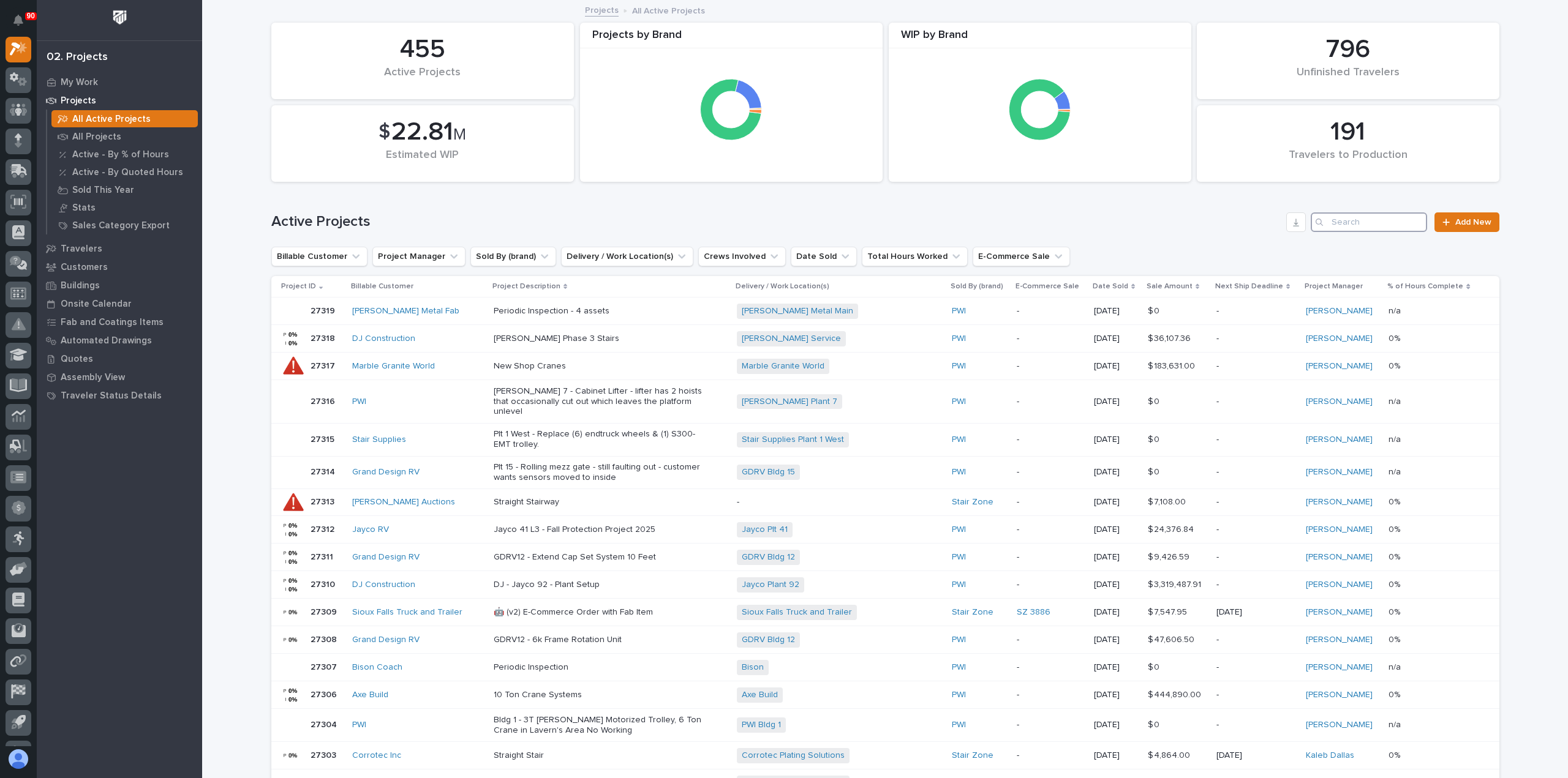
click at [1347, 221] on input "Search" at bounding box center [1369, 222] width 116 height 20
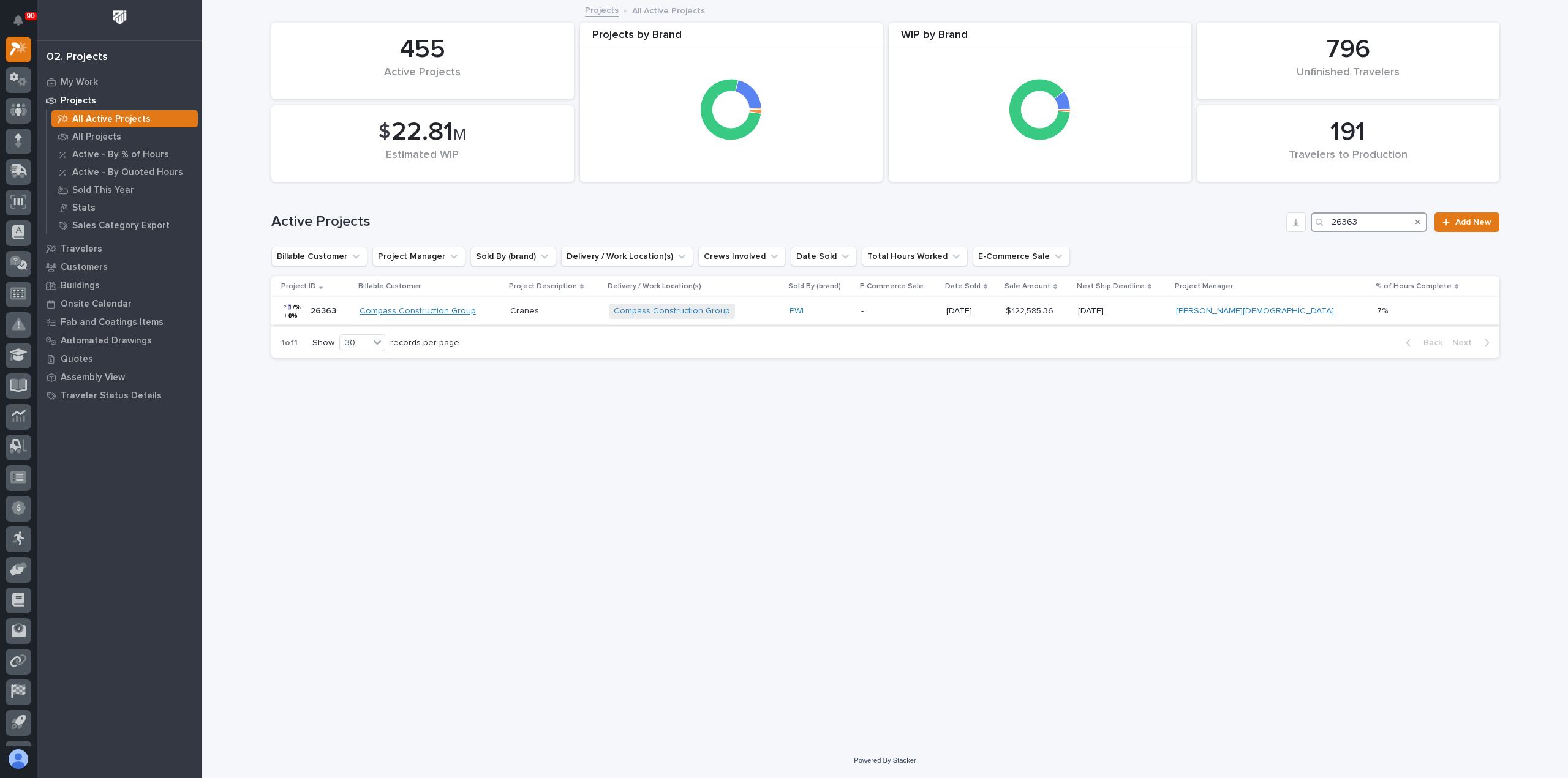
type input "26363"
click at [460, 309] on link "Compass Construction Group" at bounding box center [417, 311] width 116 height 10
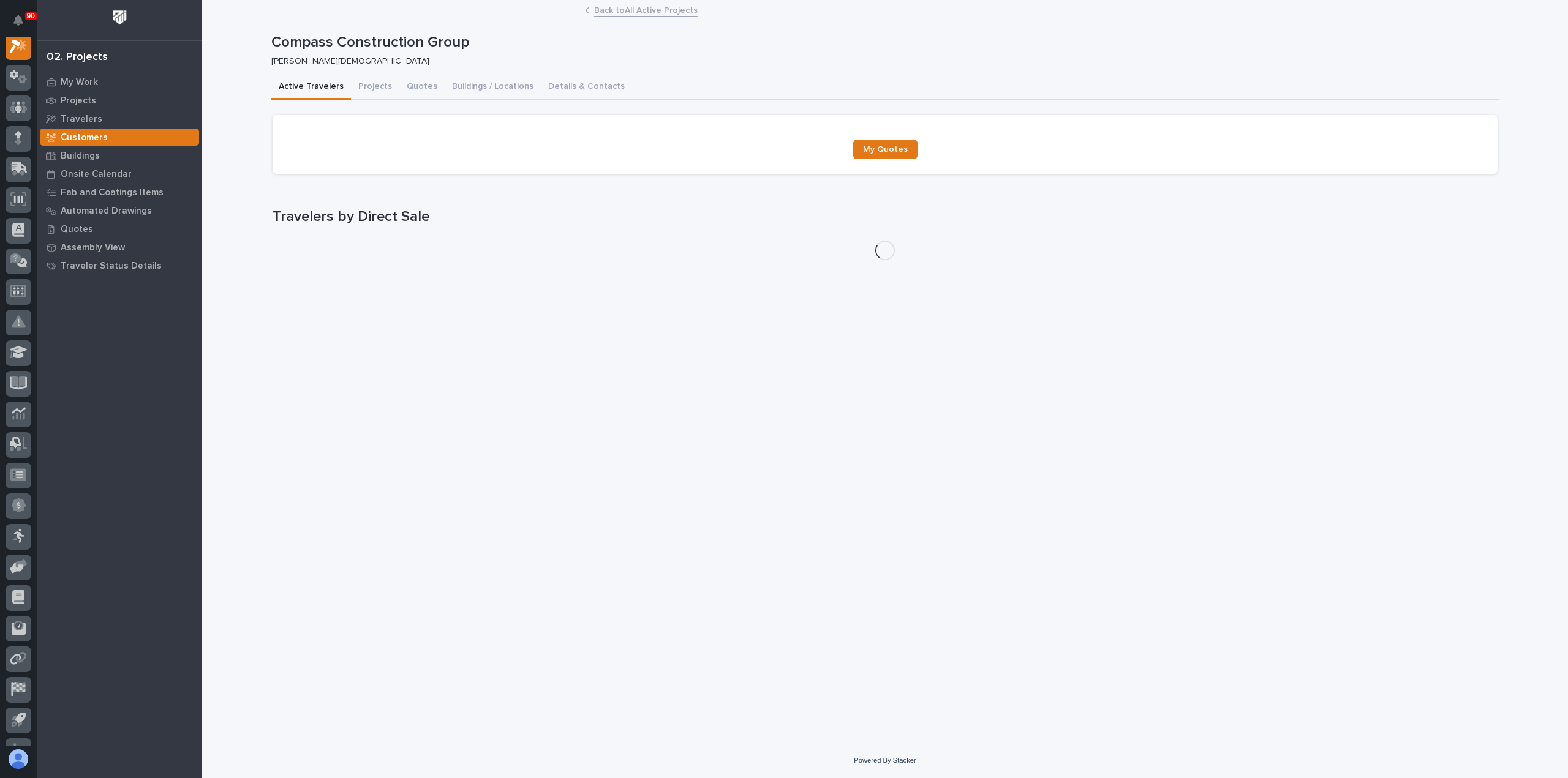
scroll to position [30, 0]
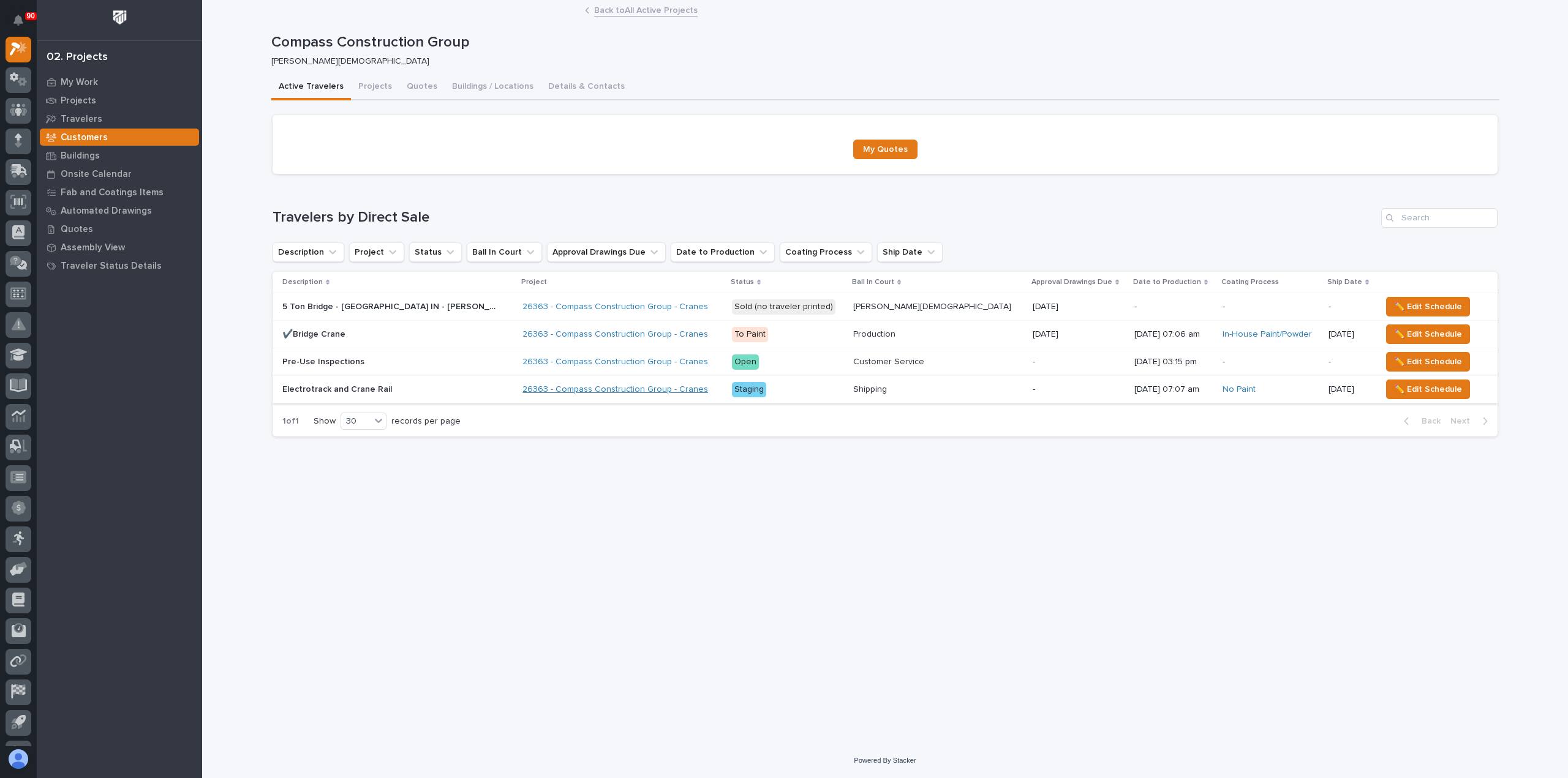
click at [638, 390] on link "26363 - Compass Construction Group - Cranes" at bounding box center [615, 390] width 185 height 10
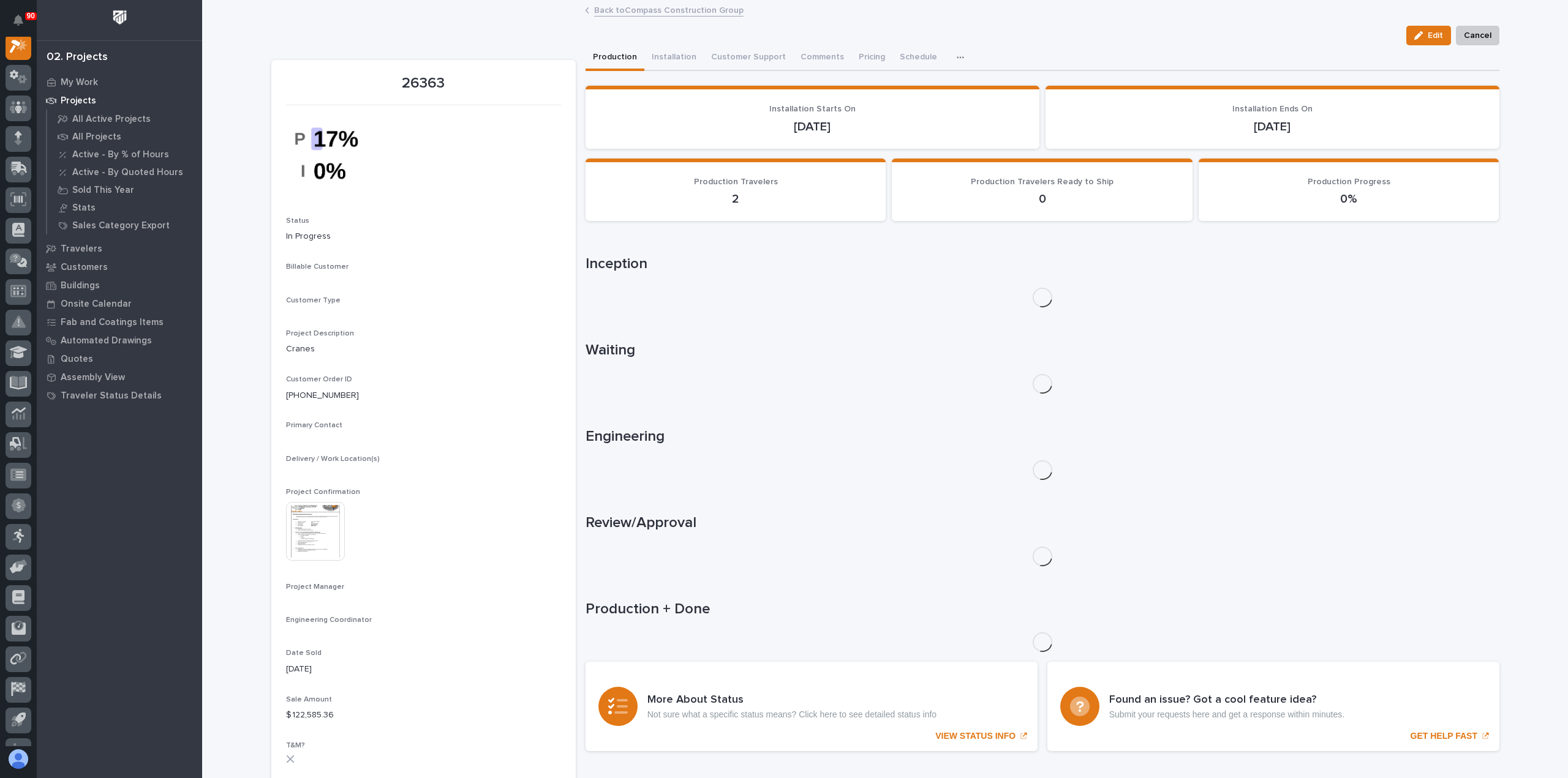
scroll to position [30, 0]
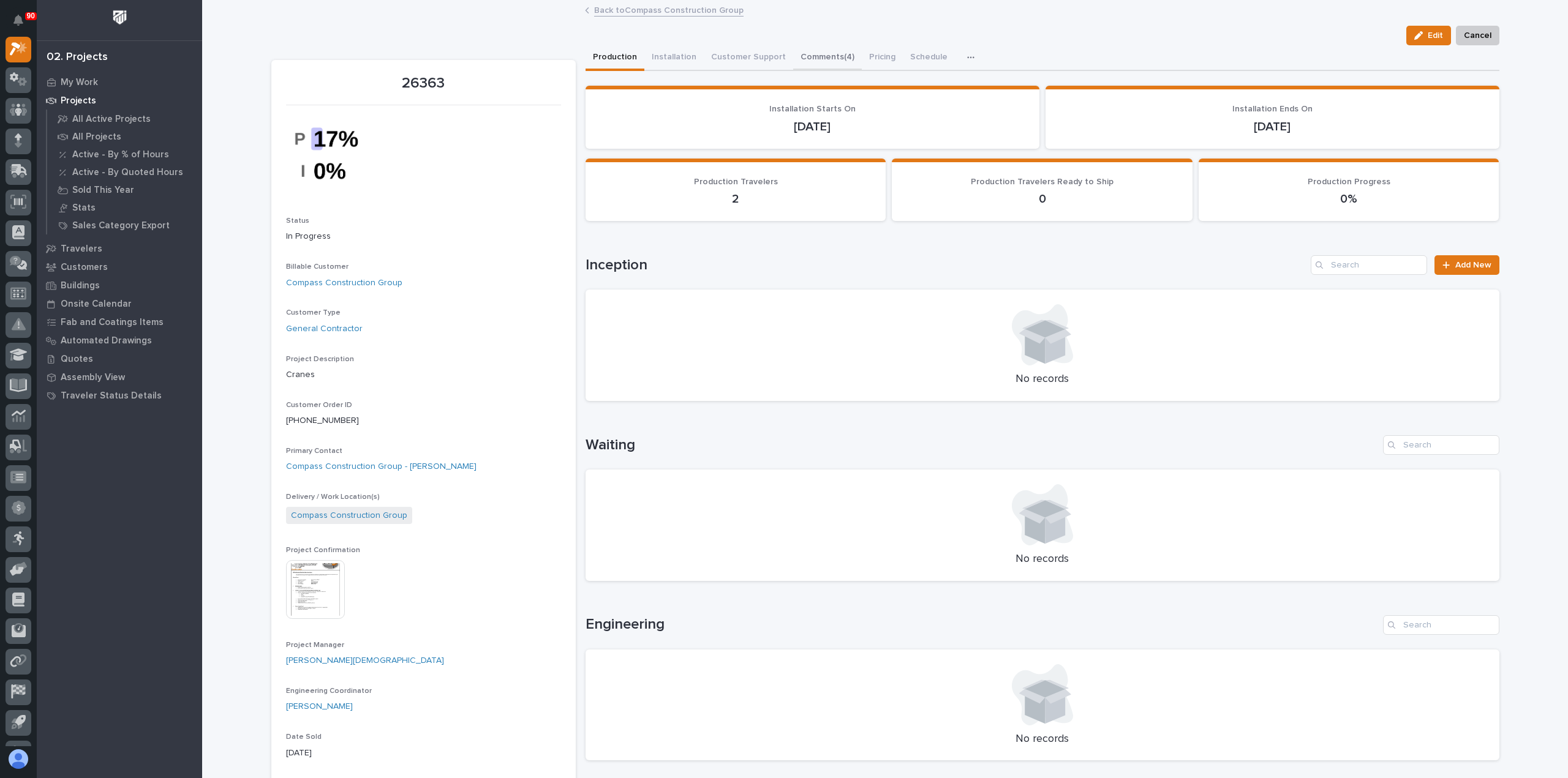
click at [814, 56] on button "Comments (4)" at bounding box center [827, 58] width 69 height 26
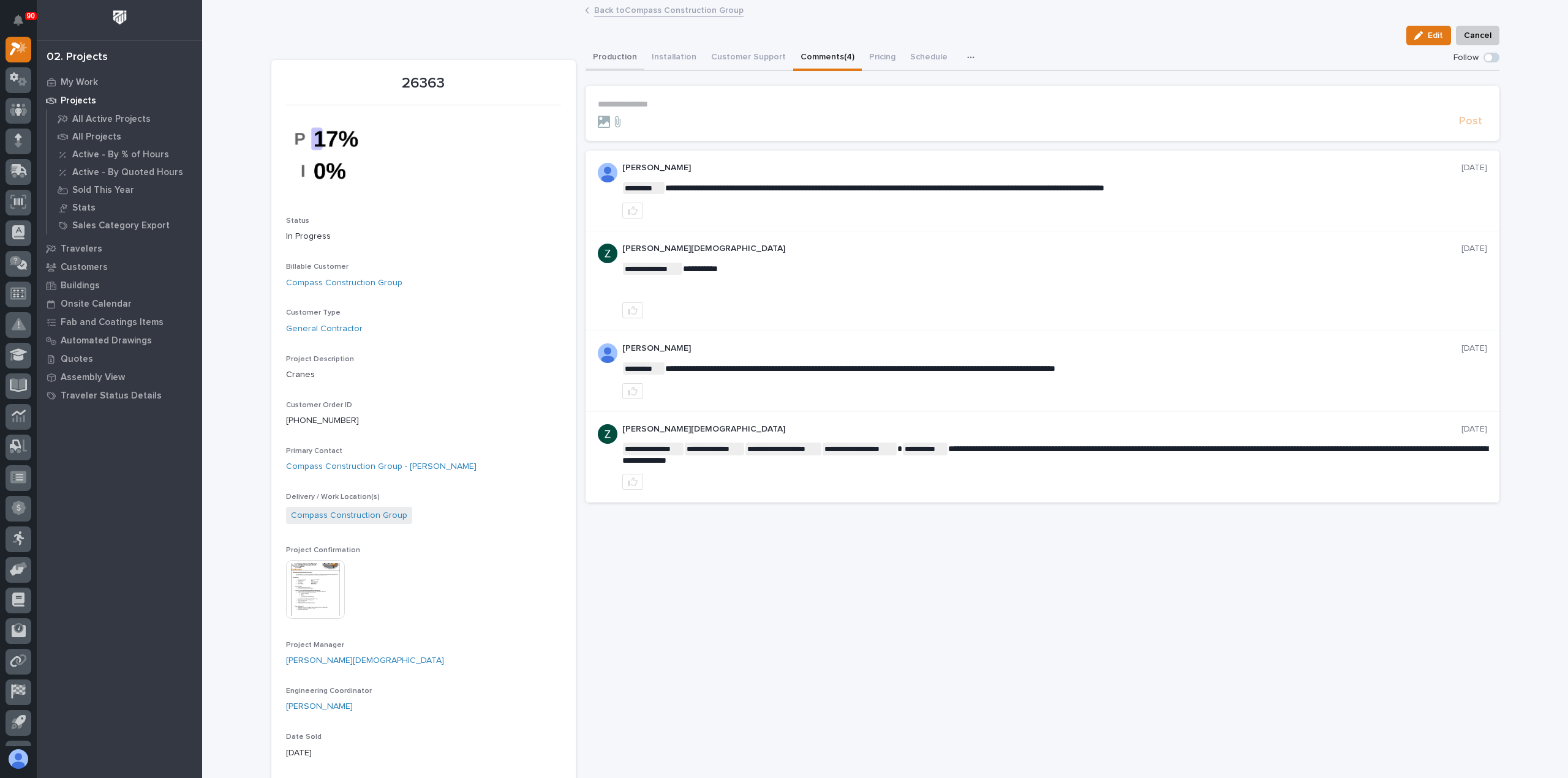
click at [609, 58] on button "Production" at bounding box center [615, 58] width 59 height 26
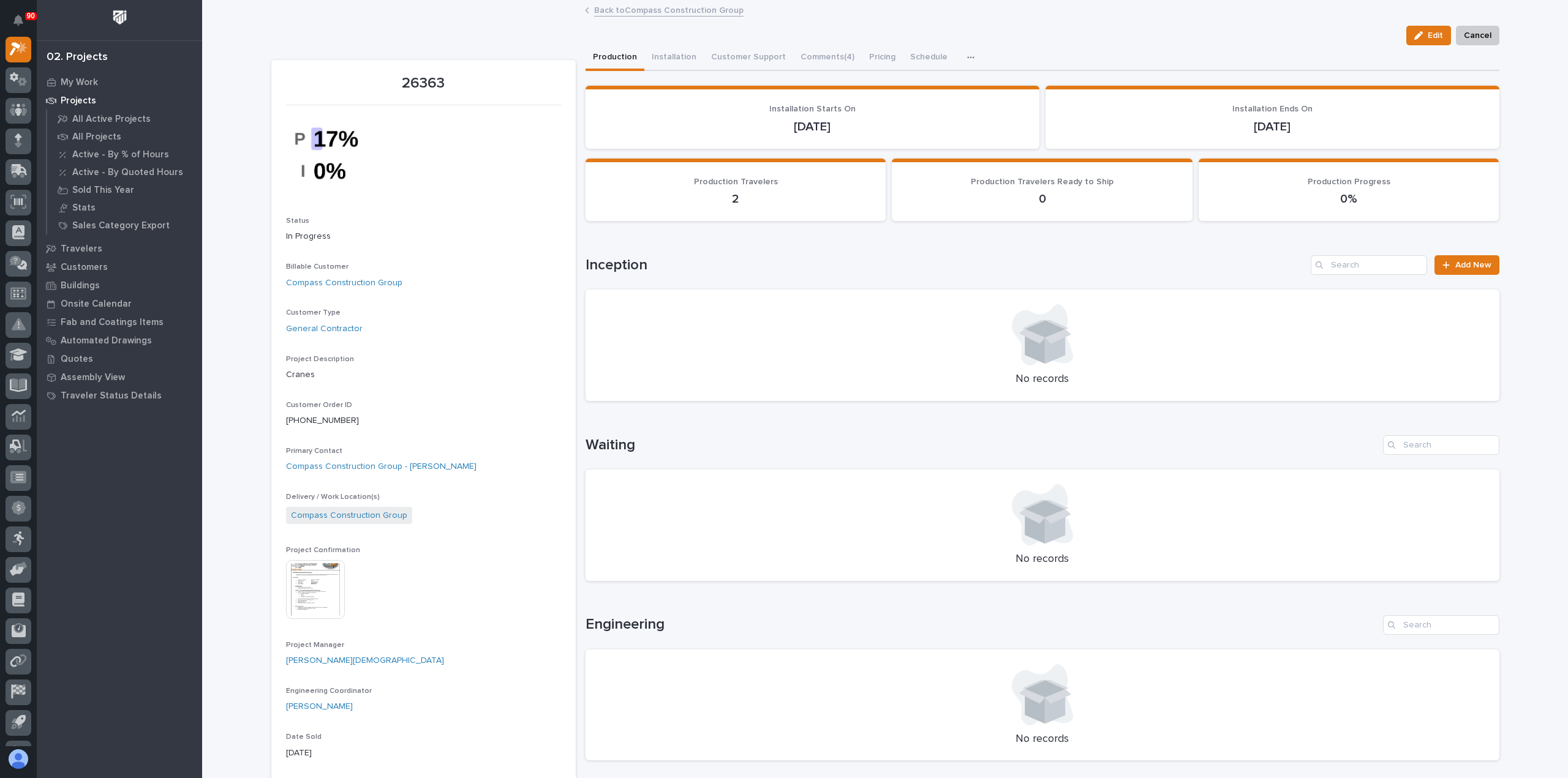
click at [785, 192] on p "2" at bounding box center [735, 199] width 271 height 15
click at [999, 189] on div "0" at bounding box center [1042, 197] width 271 height 17
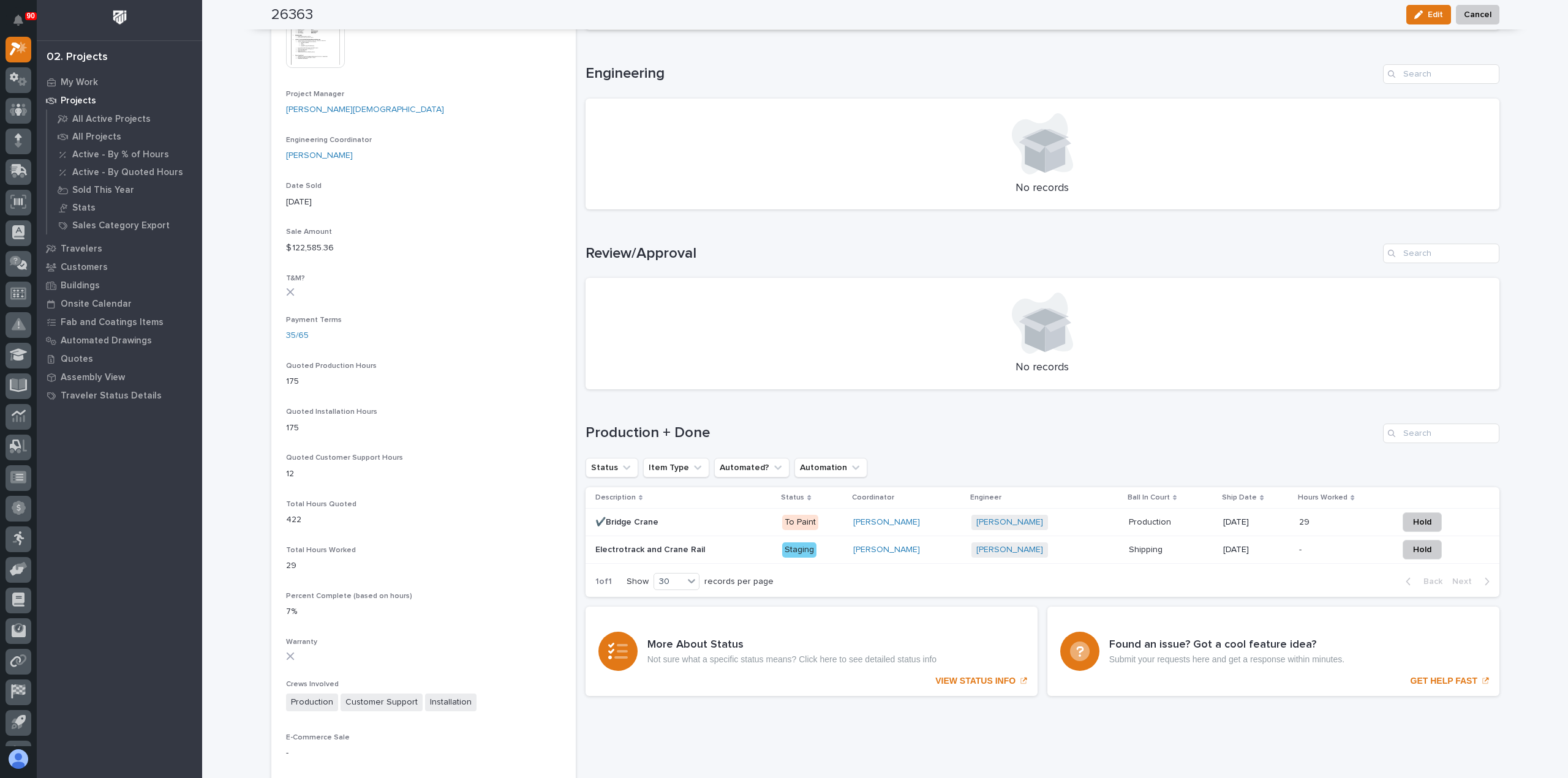
scroll to position [673, 0]
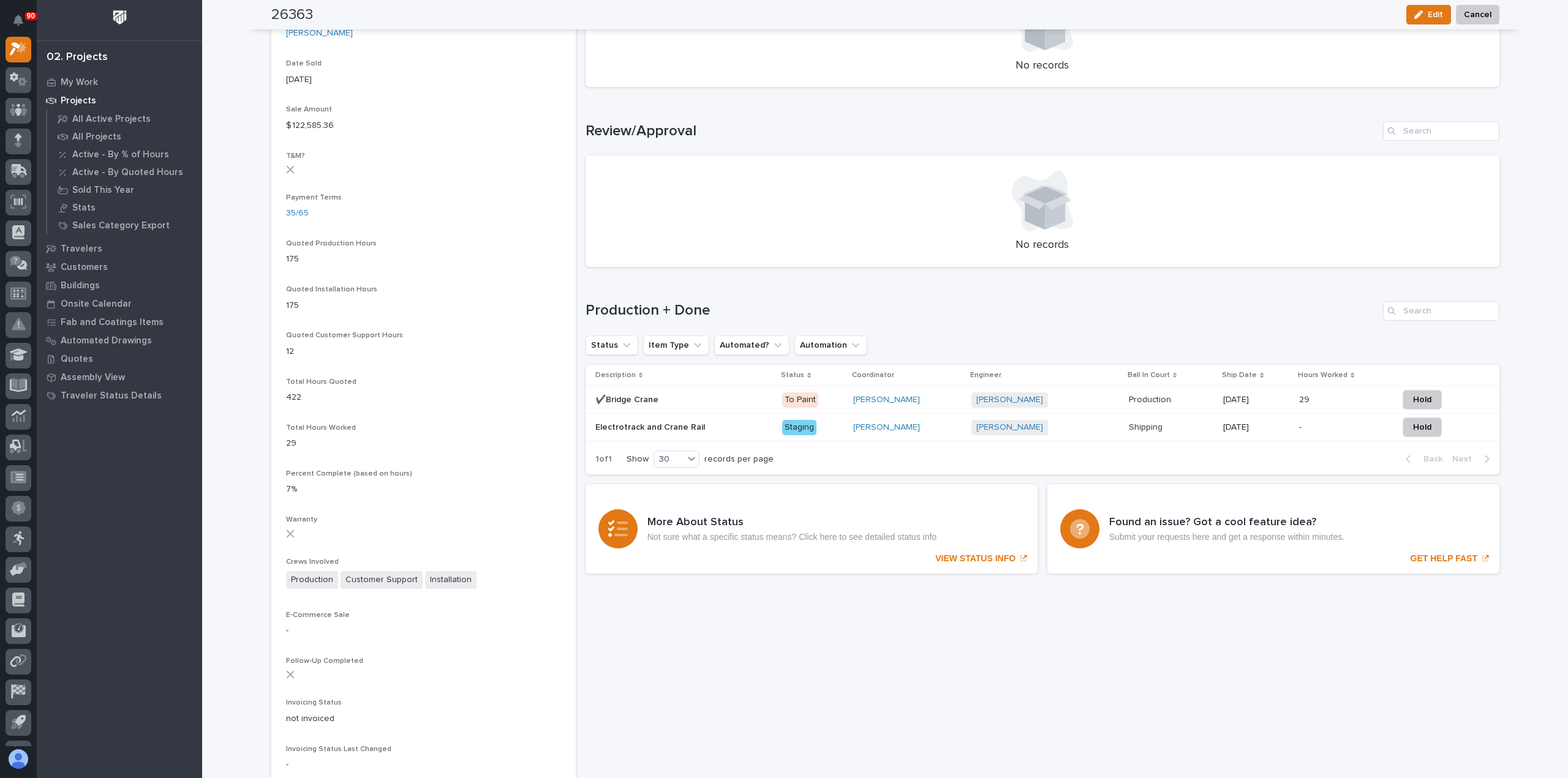
click at [789, 427] on div "Staging" at bounding box center [799, 428] width 34 height 15
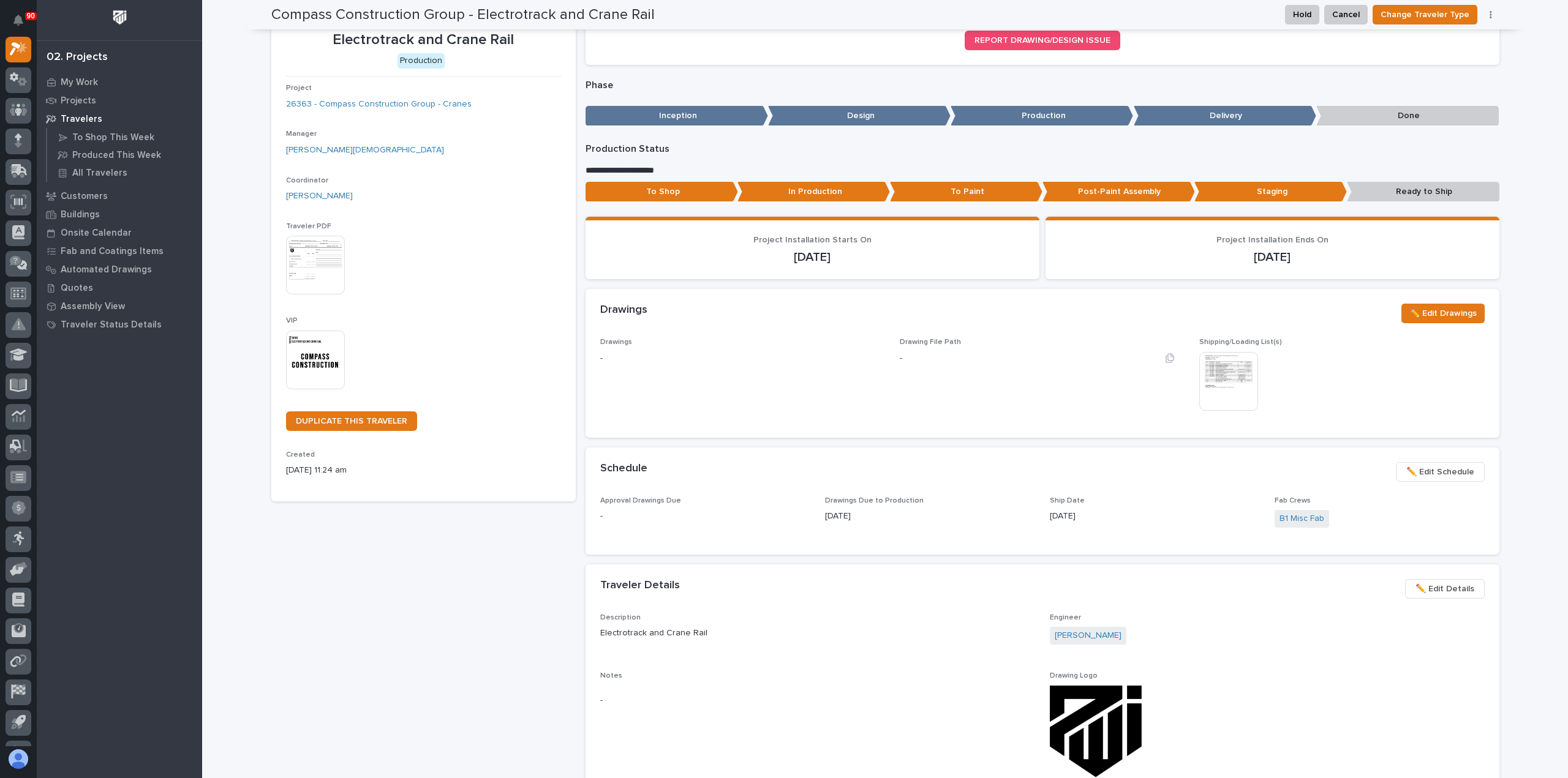
scroll to position [183, 0]
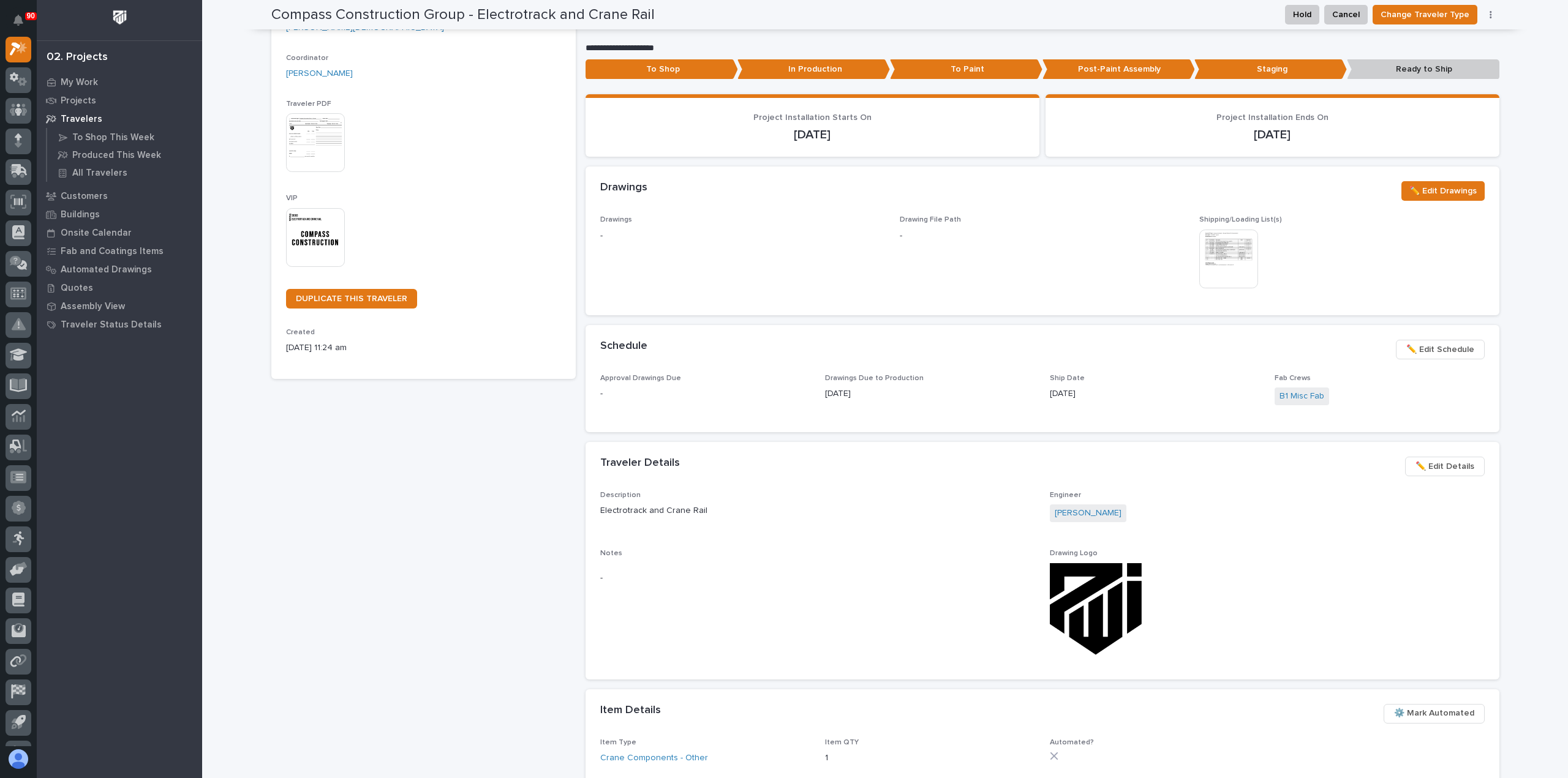
click at [1225, 249] on img at bounding box center [1228, 259] width 59 height 59
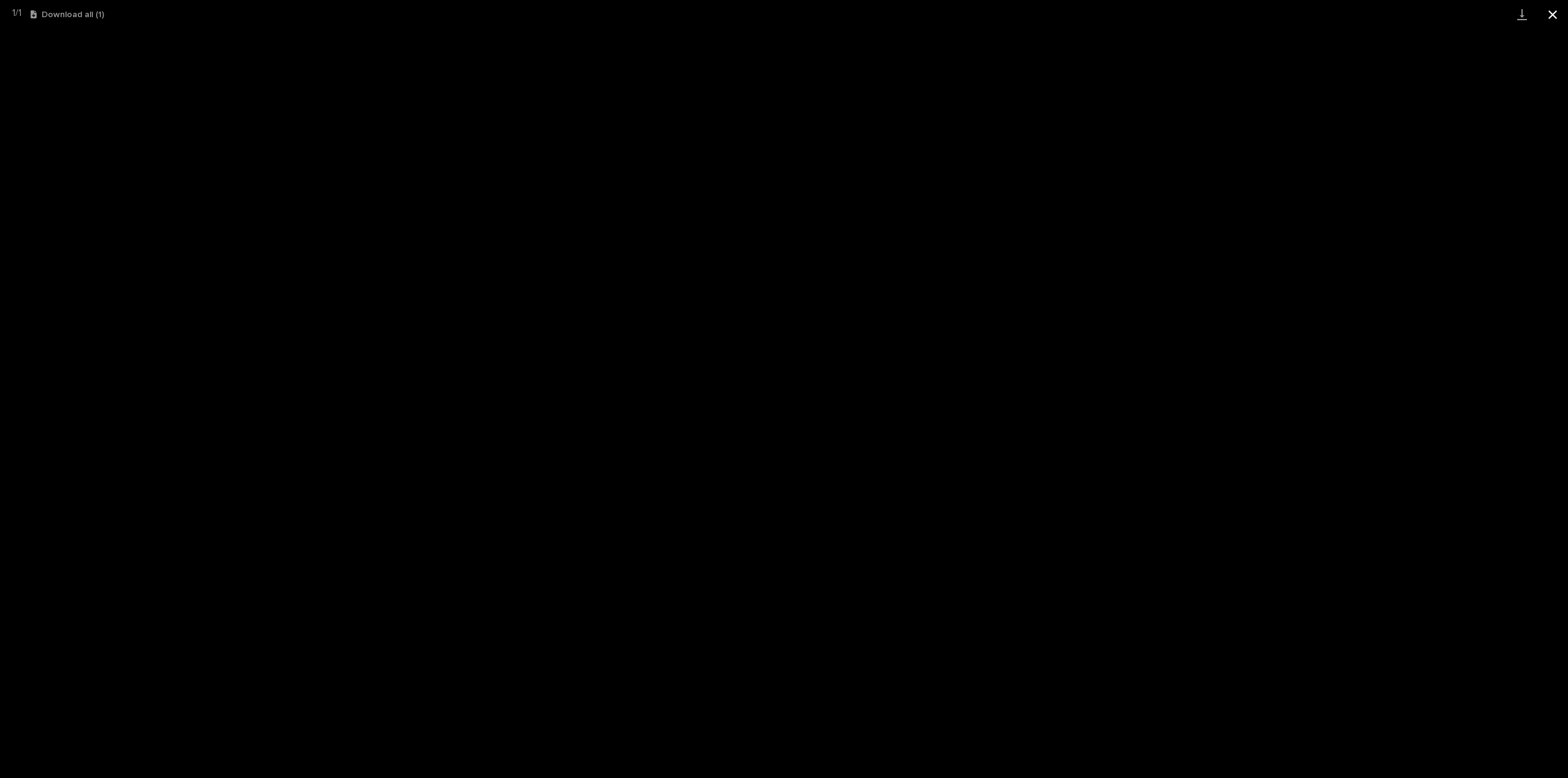
click at [1550, 14] on button "Close gallery" at bounding box center [1553, 14] width 30 height 29
